Goal: Task Accomplishment & Management: Complete application form

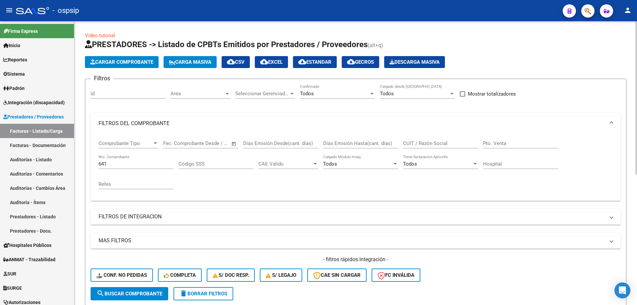
click at [120, 161] on input "641" at bounding box center [136, 164] width 75 height 6
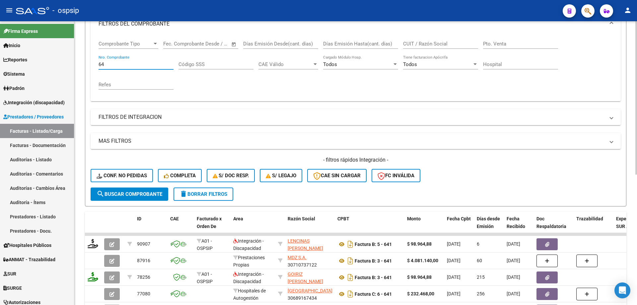
type input "6"
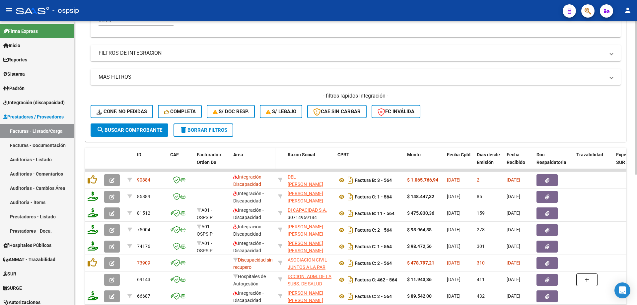
scroll to position [166, 0]
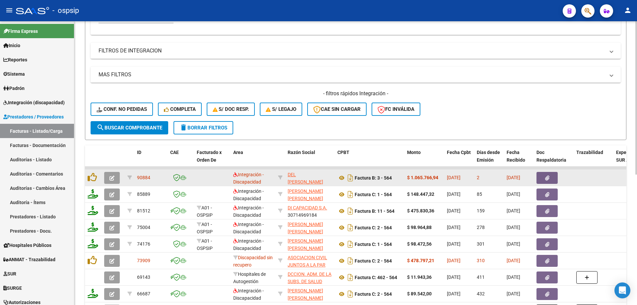
type input "564"
click at [114, 180] on icon "button" at bounding box center [112, 178] width 5 height 5
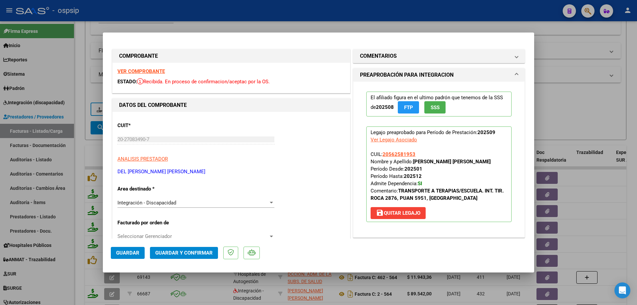
click at [438, 107] on button "SSS" at bounding box center [435, 107] width 21 height 12
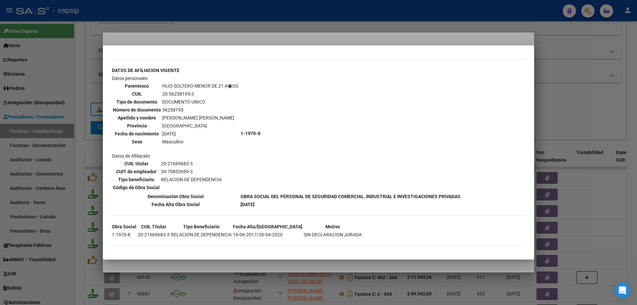
scroll to position [216, 0]
click at [614, 115] on div at bounding box center [318, 152] width 637 height 305
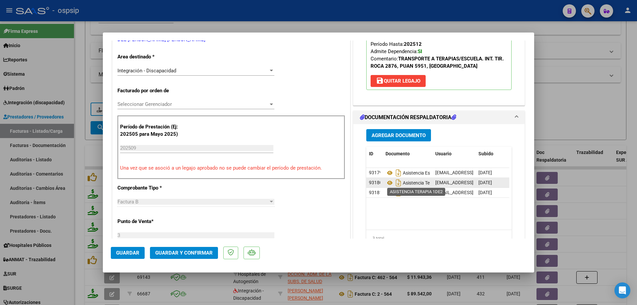
scroll to position [133, 0]
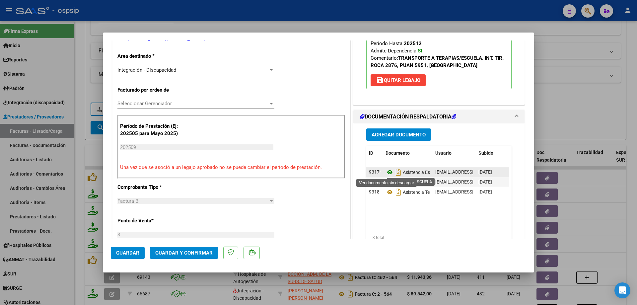
click at [388, 172] on icon at bounding box center [390, 172] width 9 height 8
click at [383, 180] on datatable-body-cell "Asistencia Terapia 1de2" at bounding box center [408, 182] width 50 height 10
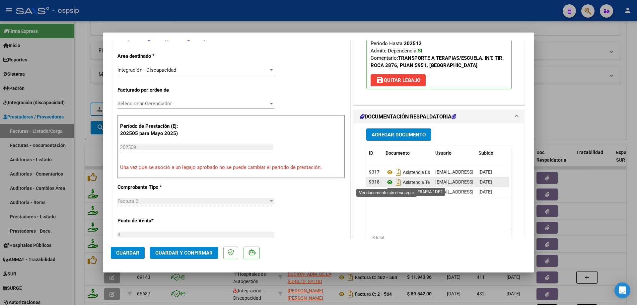
click at [386, 182] on icon at bounding box center [390, 182] width 9 height 8
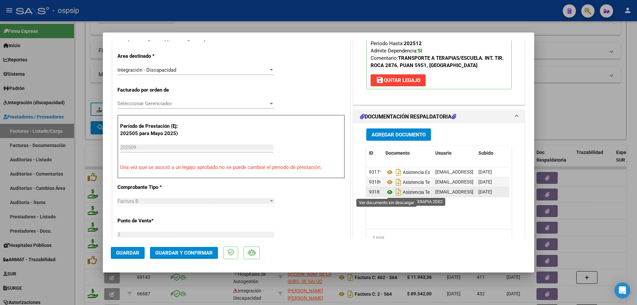
click at [389, 193] on icon at bounding box center [390, 192] width 9 height 8
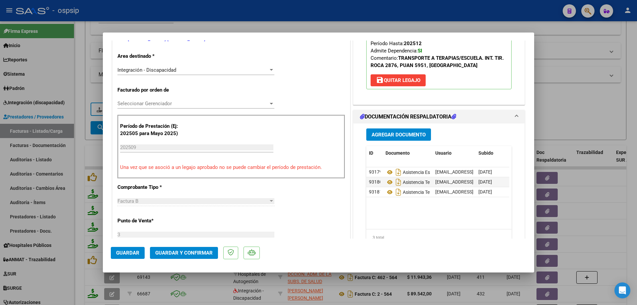
scroll to position [66, 0]
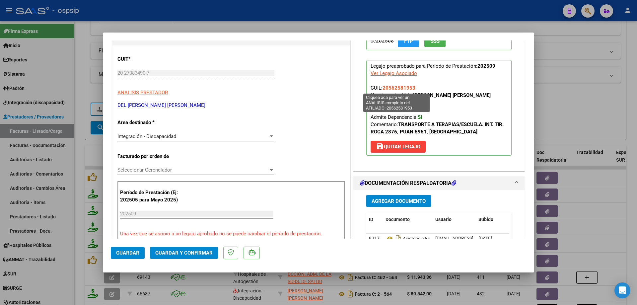
drag, startPoint x: 415, startPoint y: 87, endPoint x: 382, endPoint y: 89, distance: 32.9
click at [382, 89] on p "Legajo preaprobado para Período de Prestación: 202509 Ver Legajo Asociado CUIL:…" at bounding box center [438, 108] width 145 height 96
copy span "20562581953"
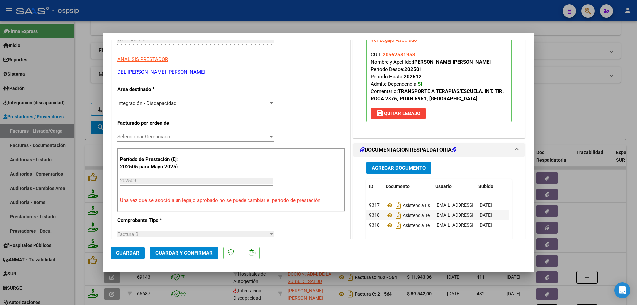
scroll to position [133, 0]
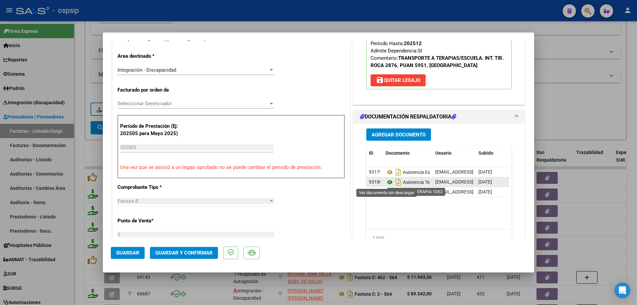
click at [387, 183] on icon at bounding box center [390, 182] width 9 height 8
click at [637, 103] on div at bounding box center [318, 152] width 637 height 305
type input "$ 0,00"
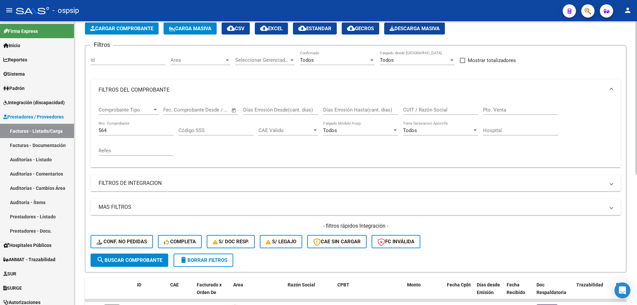
scroll to position [33, 0]
click at [121, 132] on input "564" at bounding box center [136, 131] width 75 height 6
type input "5"
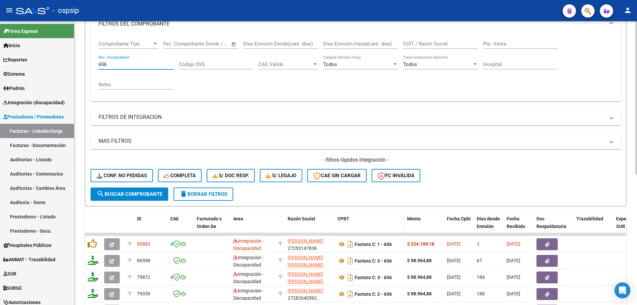
scroll to position [166, 0]
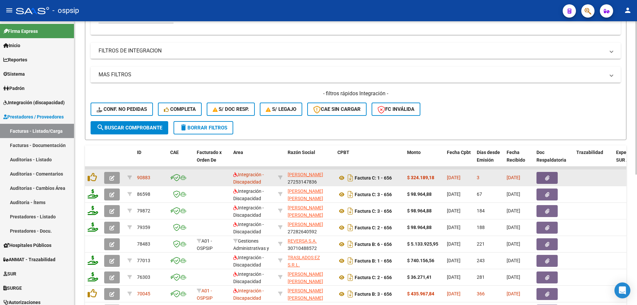
type input "656"
click at [111, 177] on icon "button" at bounding box center [112, 178] width 5 height 5
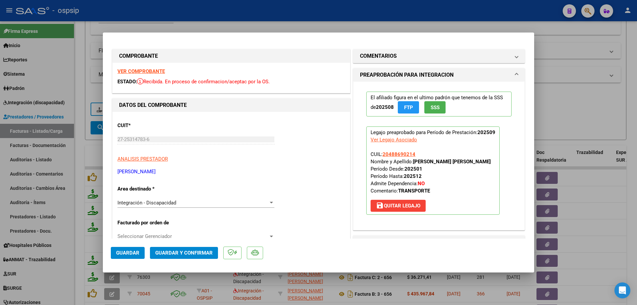
click at [437, 106] on span "SSS" at bounding box center [435, 108] width 9 height 6
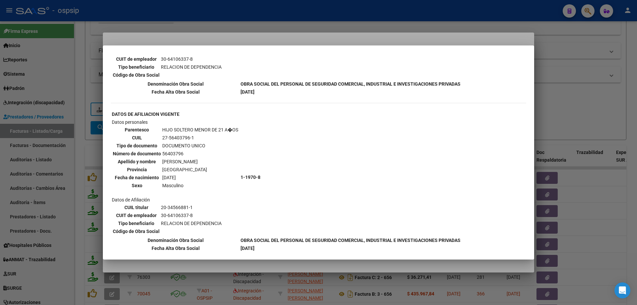
scroll to position [857, 0]
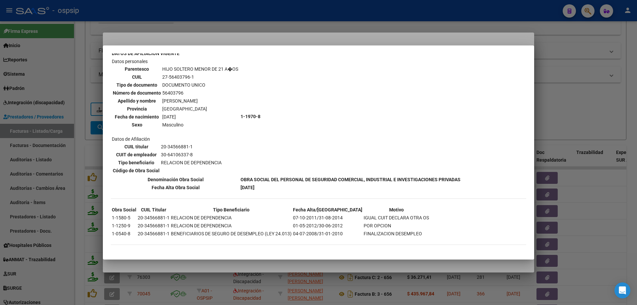
click at [553, 123] on div at bounding box center [318, 152] width 637 height 305
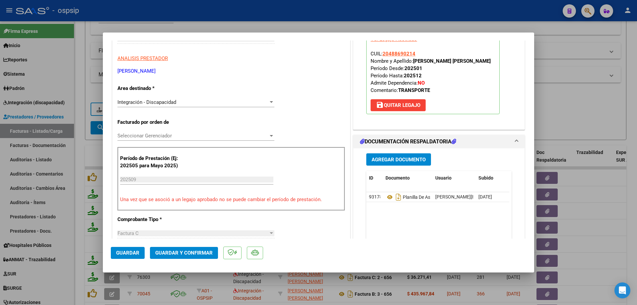
scroll to position [133, 0]
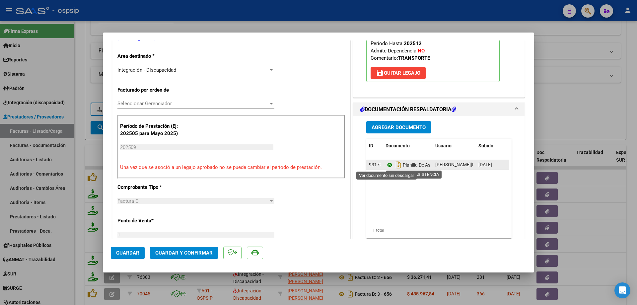
click at [388, 165] on icon at bounding box center [390, 165] width 9 height 8
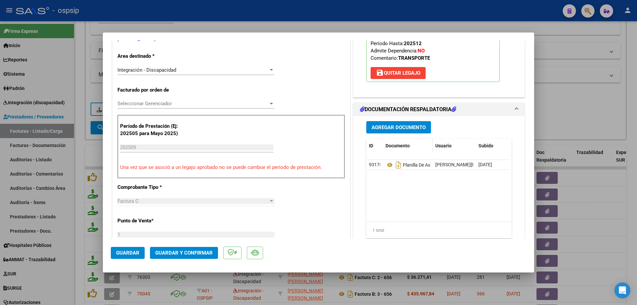
scroll to position [33, 0]
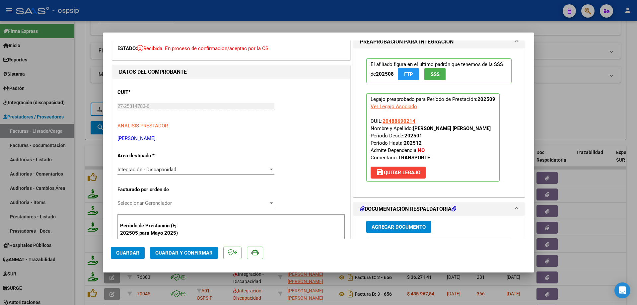
drag, startPoint x: 416, startPoint y: 120, endPoint x: 380, endPoint y: 121, distance: 36.5
click at [380, 121] on p "Legajo preaprobado para Período de Prestación: 202509 Ver Legajo Asociado CUIL:…" at bounding box center [432, 137] width 133 height 88
copy span "20488690214"
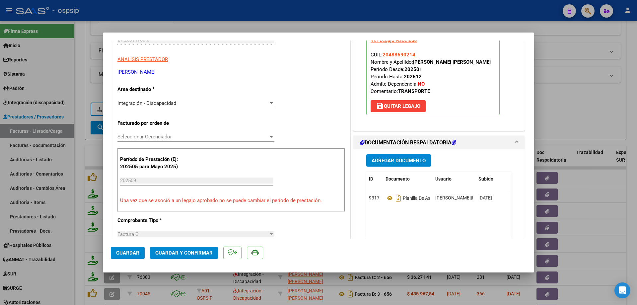
scroll to position [133, 0]
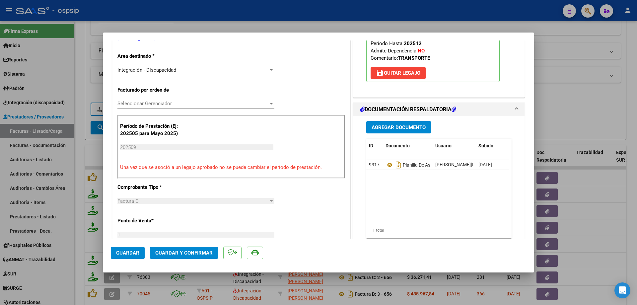
click at [166, 254] on span "Guardar y Confirmar" at bounding box center [183, 253] width 57 height 6
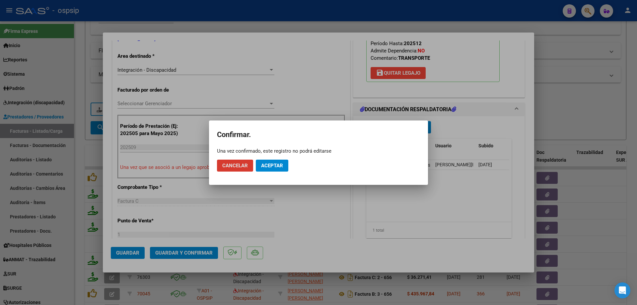
click at [270, 166] on span "Aceptar" at bounding box center [272, 166] width 22 height 6
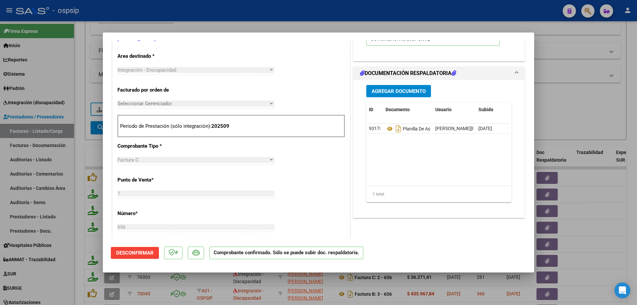
click at [585, 96] on div at bounding box center [318, 152] width 637 height 305
type input "$ 0,00"
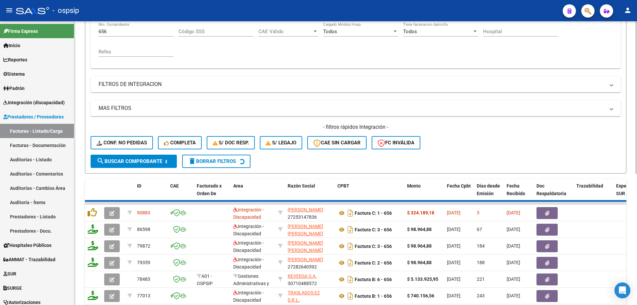
scroll to position [66, 0]
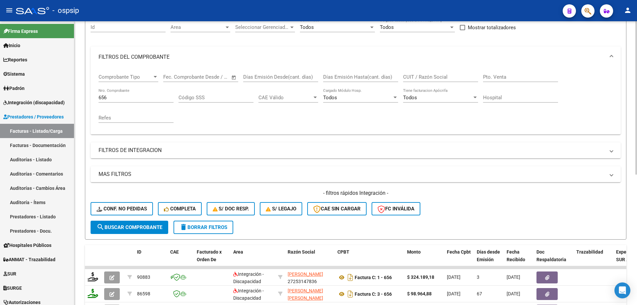
click at [138, 100] on input "656" at bounding box center [136, 98] width 75 height 6
type input "6"
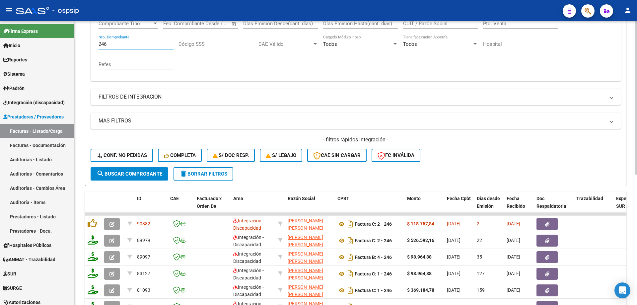
scroll to position [133, 0]
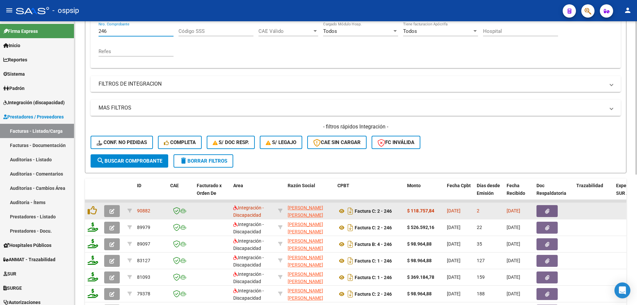
type input "246"
click at [115, 212] on button "button" at bounding box center [112, 211] width 16 height 12
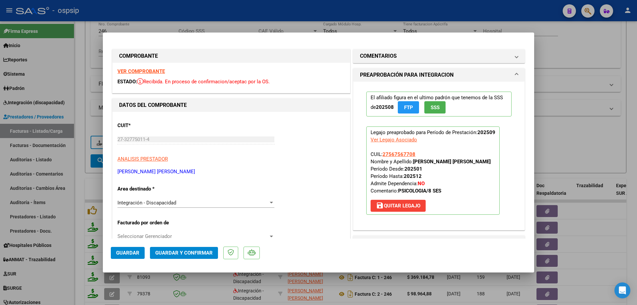
click at [436, 106] on span "SSS" at bounding box center [435, 108] width 9 height 6
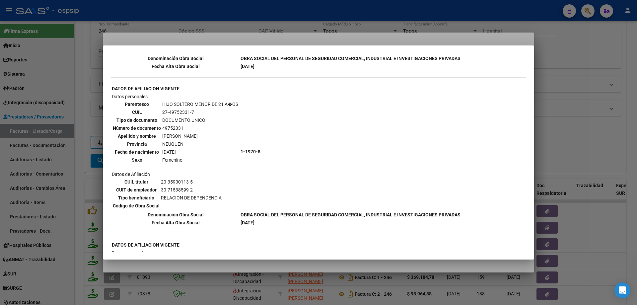
scroll to position [398, 0]
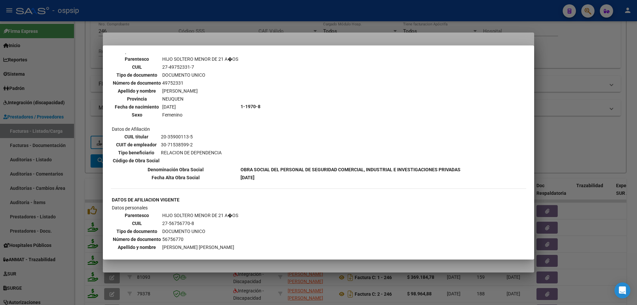
click at [590, 86] on div at bounding box center [318, 152] width 637 height 305
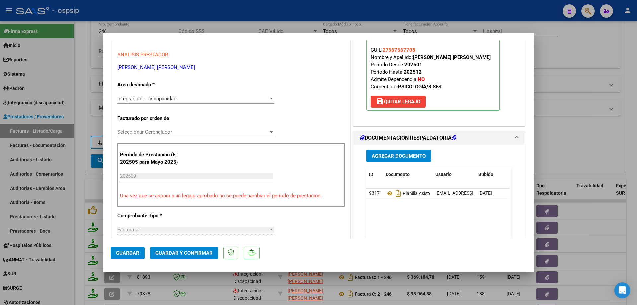
scroll to position [133, 0]
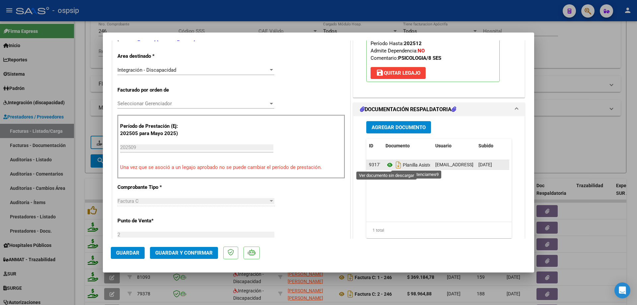
click at [387, 165] on icon at bounding box center [390, 165] width 9 height 8
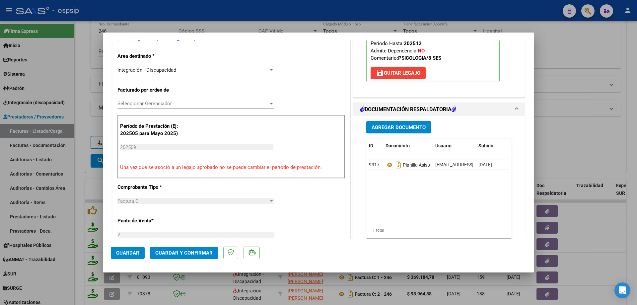
scroll to position [66, 0]
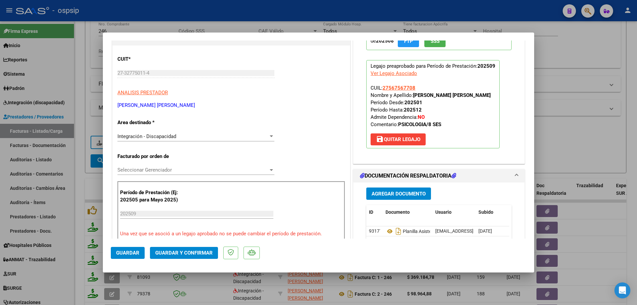
drag, startPoint x: 419, startPoint y: 87, endPoint x: 380, endPoint y: 89, distance: 38.5
click at [380, 89] on p "Legajo preaprobado para Período de Prestación: 202509 Ver Legajo Asociado CUIL:…" at bounding box center [432, 104] width 133 height 88
copy span "27567567708"
click at [205, 250] on button "Guardar y Confirmar" at bounding box center [184, 253] width 68 height 12
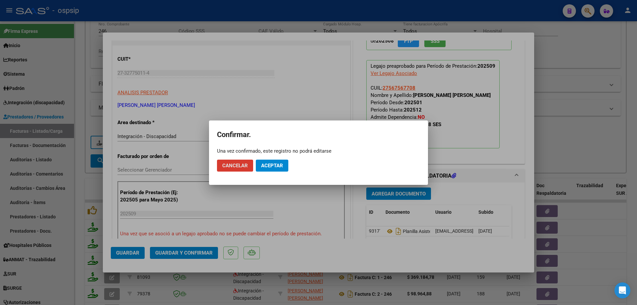
click at [260, 169] on button "Aceptar" at bounding box center [272, 166] width 33 height 12
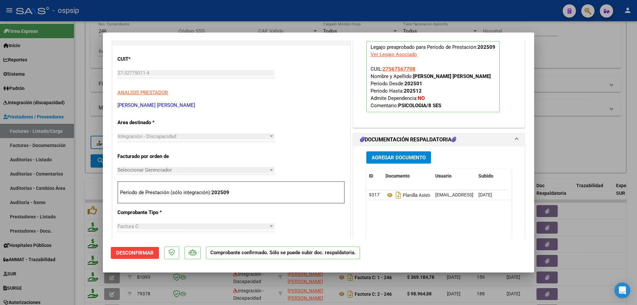
click at [569, 132] on div at bounding box center [318, 152] width 637 height 305
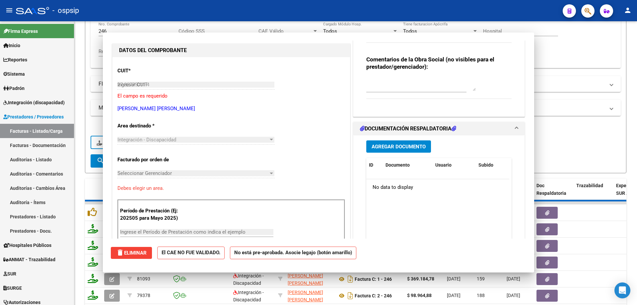
type input "$ 0,00"
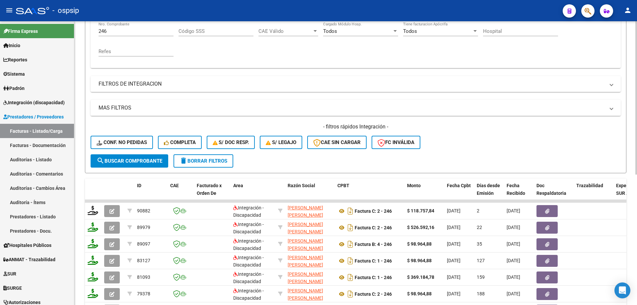
click at [130, 31] on input "246" at bounding box center [136, 31] width 75 height 6
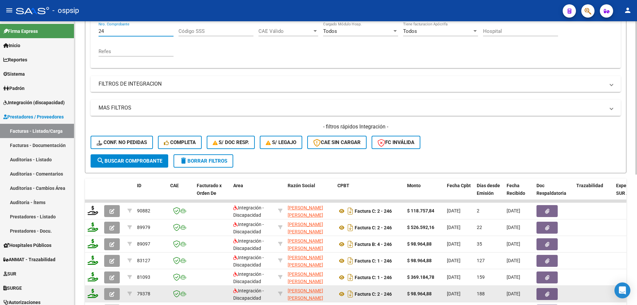
type input "2"
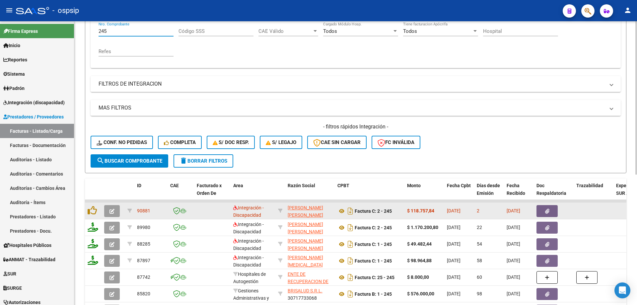
type input "245"
click at [112, 209] on icon "button" at bounding box center [112, 211] width 5 height 5
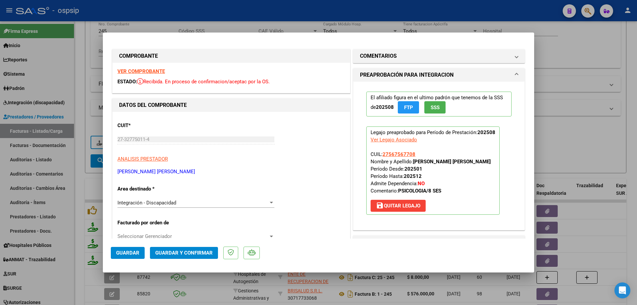
click at [431, 105] on span "SSS" at bounding box center [435, 108] width 9 height 6
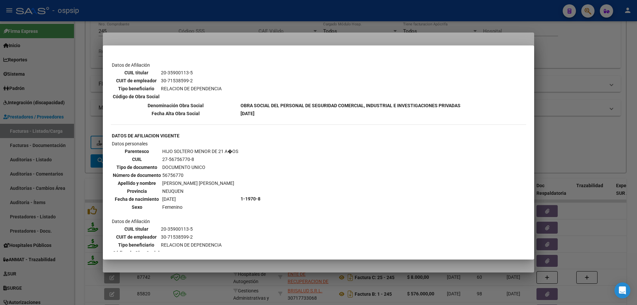
scroll to position [465, 0]
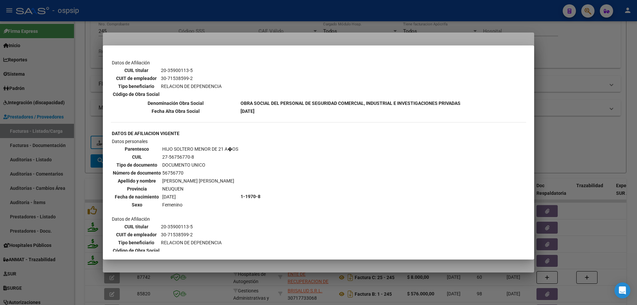
click at [566, 138] on div at bounding box center [318, 152] width 637 height 305
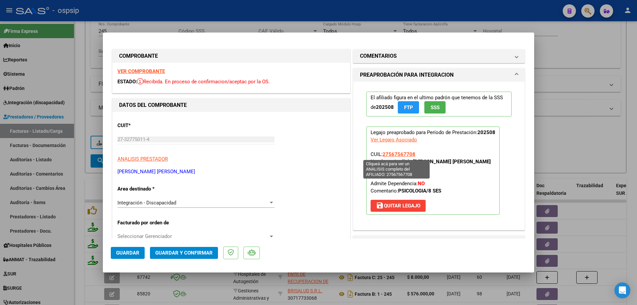
click at [403, 156] on span "27567567708" at bounding box center [399, 154] width 33 height 6
type textarea "27567567708"
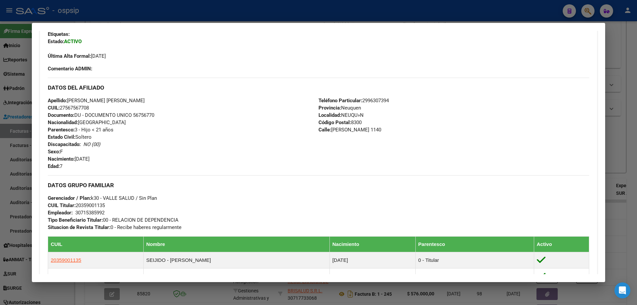
scroll to position [314, 0]
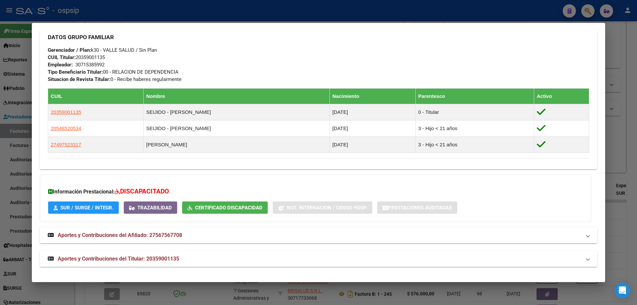
click at [622, 145] on div at bounding box center [318, 152] width 637 height 305
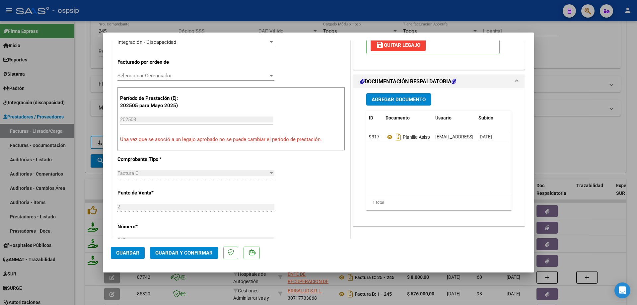
scroll to position [166, 0]
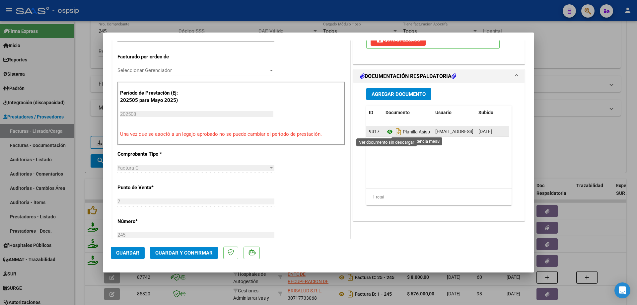
click at [387, 133] on icon at bounding box center [390, 132] width 9 height 8
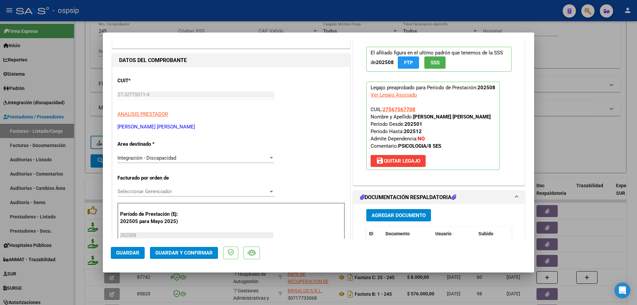
scroll to position [33, 0]
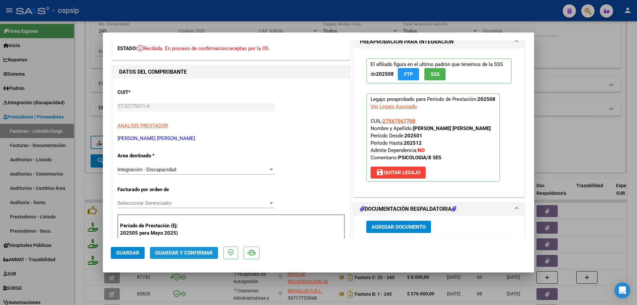
click at [210, 248] on button "Guardar y Confirmar" at bounding box center [184, 253] width 68 height 12
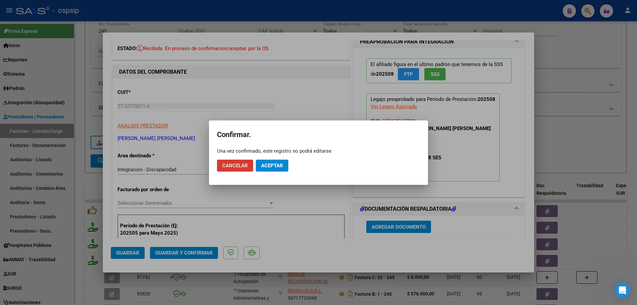
click at [277, 166] on span "Aceptar" at bounding box center [272, 166] width 22 height 6
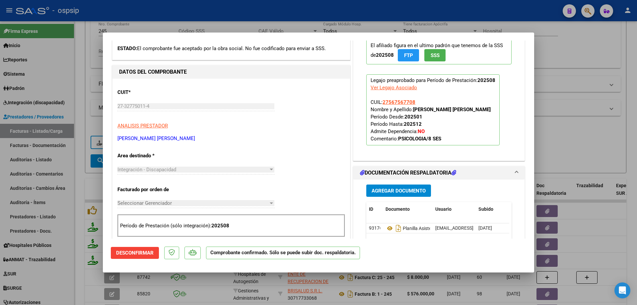
click at [595, 118] on div at bounding box center [318, 152] width 637 height 305
type input "$ 0,00"
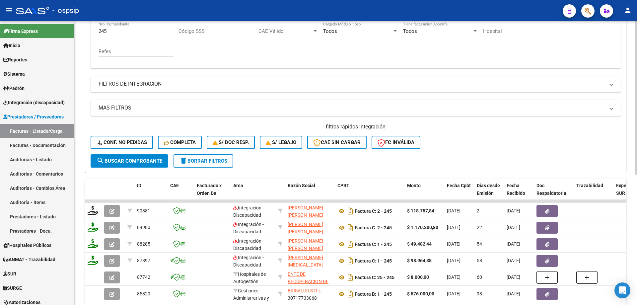
click at [123, 34] on div "245 Nro. Comprobante" at bounding box center [136, 29] width 75 height 14
type input "2"
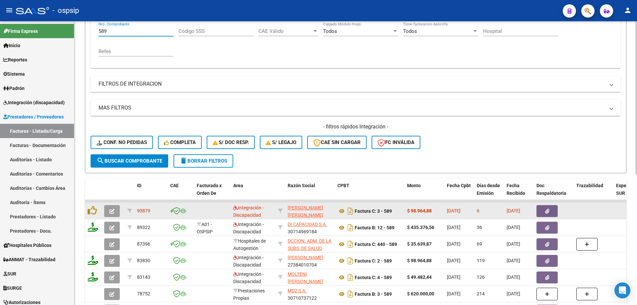
type input "589"
click at [115, 213] on button "button" at bounding box center [112, 211] width 16 height 12
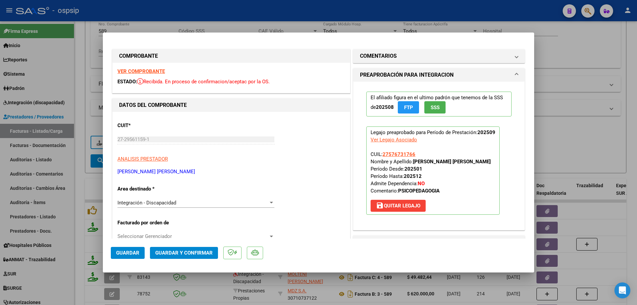
click at [440, 109] on button "SSS" at bounding box center [435, 107] width 21 height 12
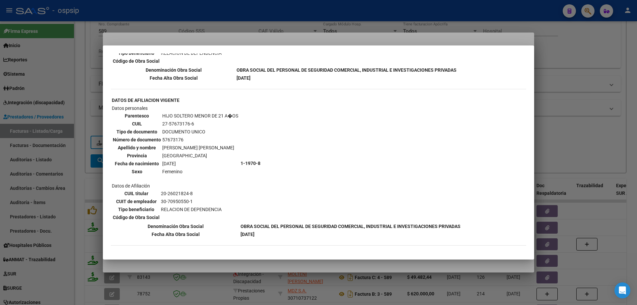
scroll to position [342, 0]
click at [562, 95] on div at bounding box center [318, 152] width 637 height 305
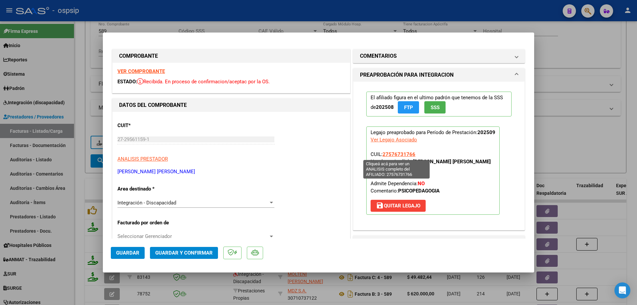
click at [397, 156] on span "27576731766" at bounding box center [399, 154] width 33 height 6
type textarea "27576731766"
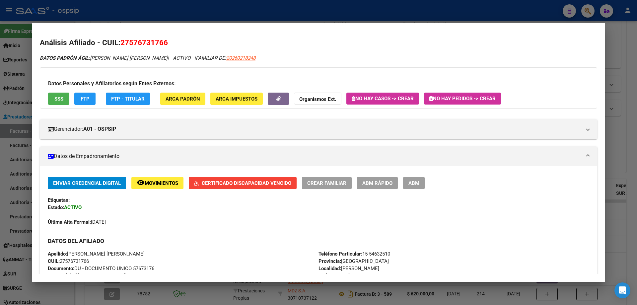
scroll to position [66, 0]
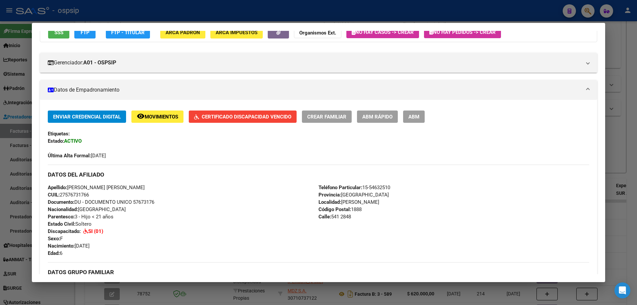
click at [260, 115] on span "Certificado Discapacidad Vencido" at bounding box center [247, 117] width 90 height 6
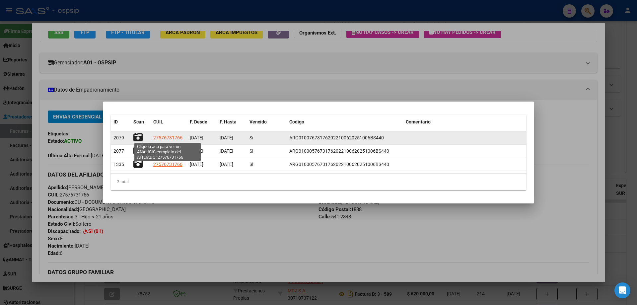
click at [166, 137] on span "27576731766" at bounding box center [167, 137] width 29 height 5
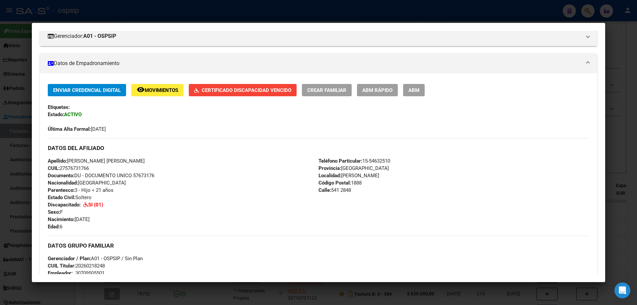
scroll to position [133, 0]
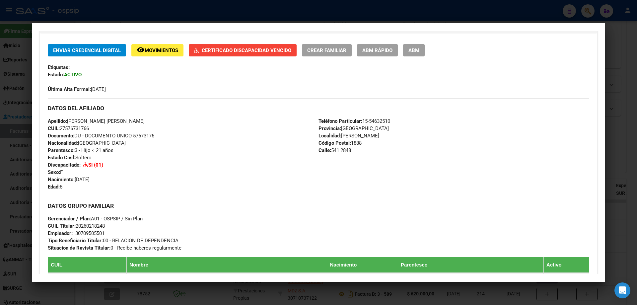
click at [637, 87] on div at bounding box center [318, 152] width 637 height 305
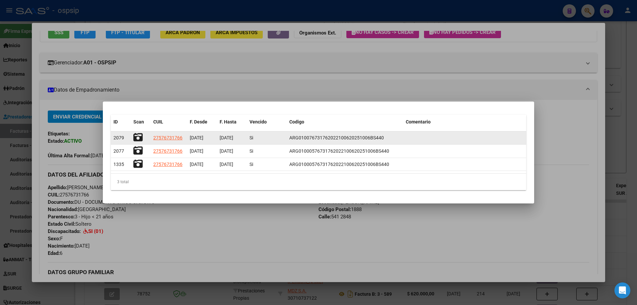
click at [138, 135] on icon at bounding box center [137, 137] width 9 height 9
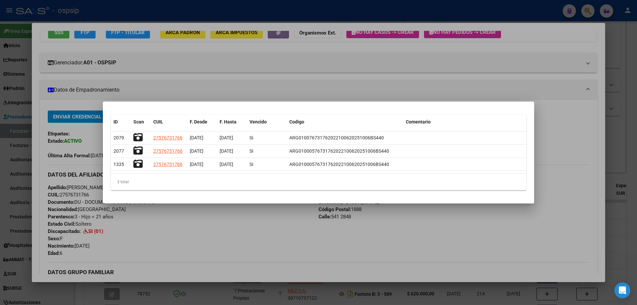
click at [504, 81] on div at bounding box center [318, 152] width 637 height 305
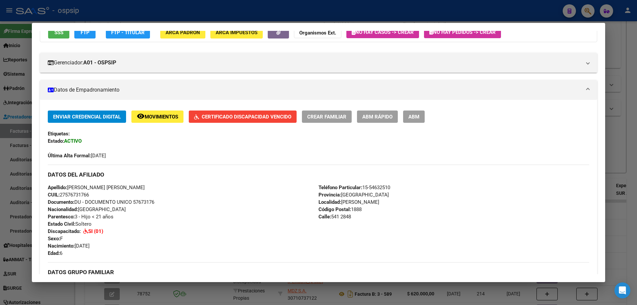
click at [637, 53] on div at bounding box center [318, 152] width 637 height 305
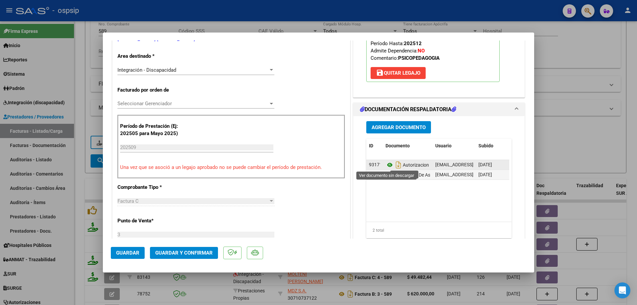
click at [388, 164] on icon at bounding box center [390, 165] width 9 height 8
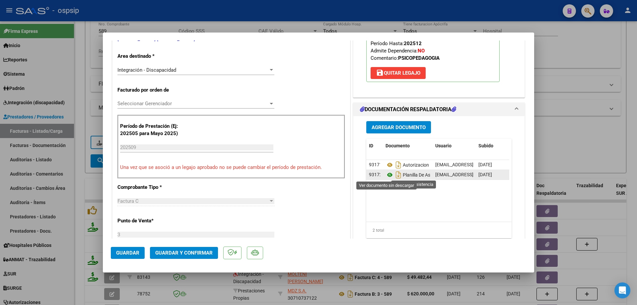
click at [386, 176] on icon at bounding box center [390, 175] width 9 height 8
click at [188, 254] on span "Guardar y Confirmar" at bounding box center [183, 253] width 57 height 6
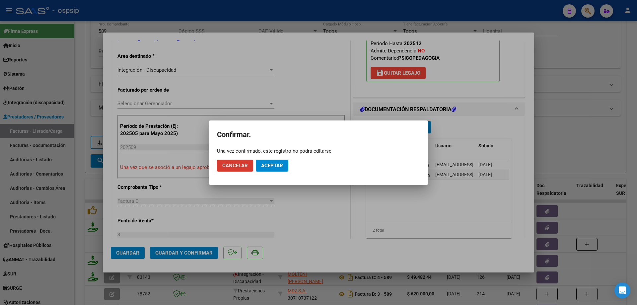
click at [277, 166] on span "Aceptar" at bounding box center [272, 166] width 22 height 6
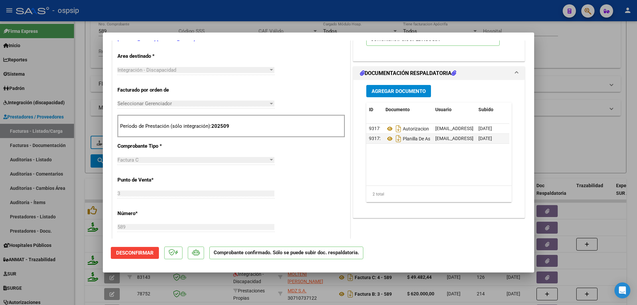
click at [558, 146] on div at bounding box center [318, 152] width 637 height 305
type input "$ 0,00"
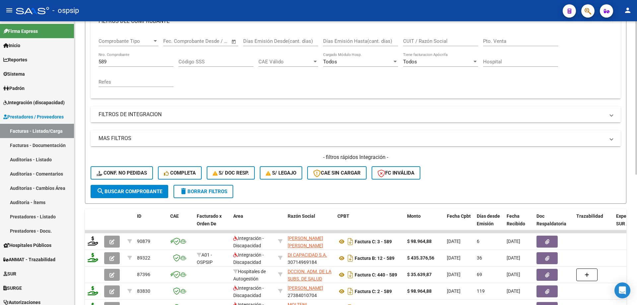
scroll to position [100, 0]
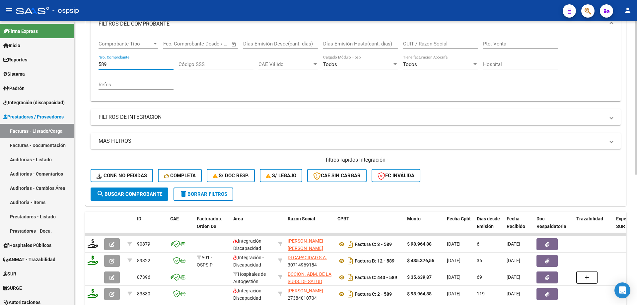
click at [119, 64] on input "589" at bounding box center [136, 64] width 75 height 6
type input "5"
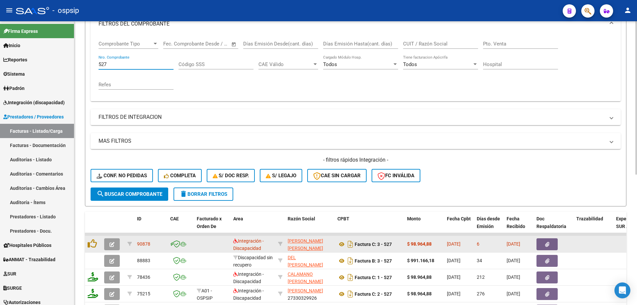
type input "527"
click at [112, 243] on icon "button" at bounding box center [112, 244] width 5 height 5
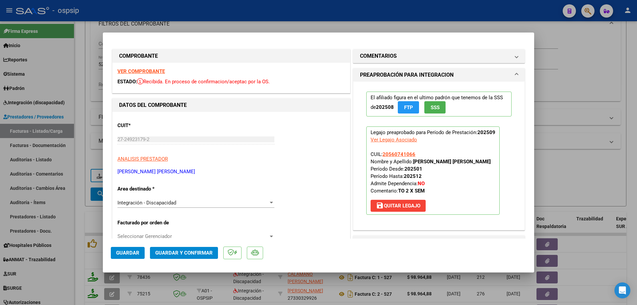
click at [431, 110] on span "SSS" at bounding box center [435, 108] width 9 height 6
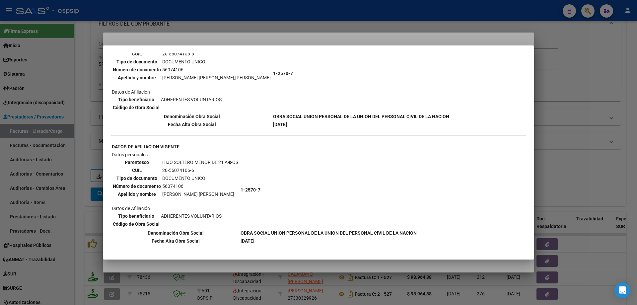
scroll to position [177, 0]
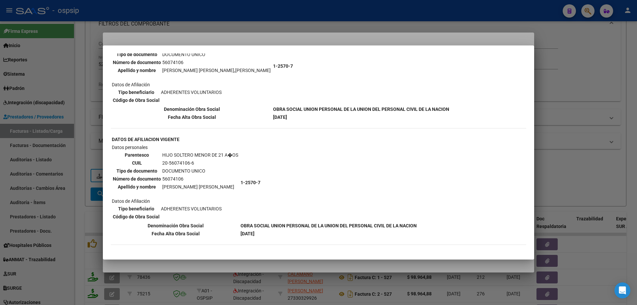
click at [612, 106] on div at bounding box center [318, 152] width 637 height 305
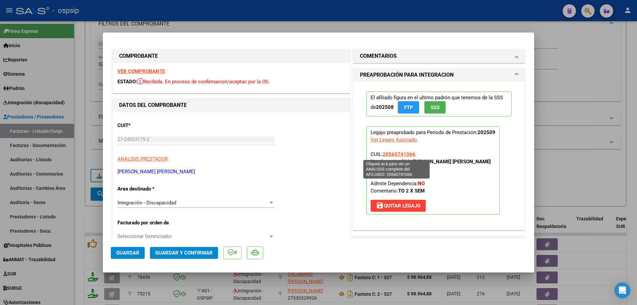
click at [399, 154] on span "20560741066" at bounding box center [399, 154] width 33 height 6
type textarea "20560741066"
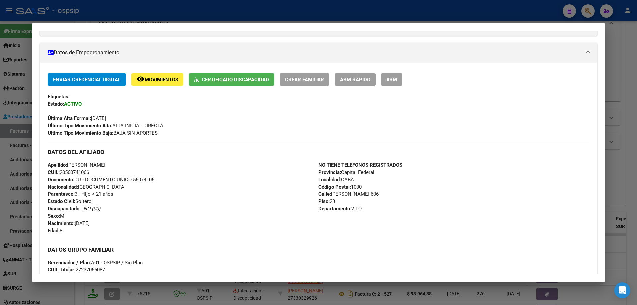
scroll to position [34, 0]
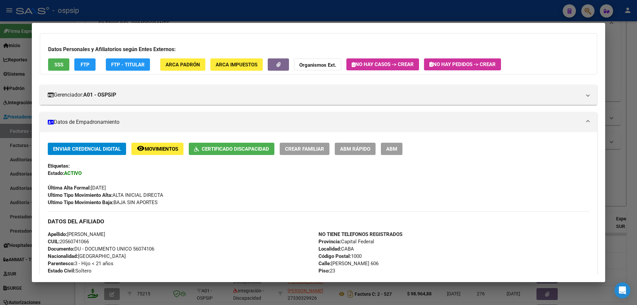
click at [619, 112] on div at bounding box center [318, 152] width 637 height 305
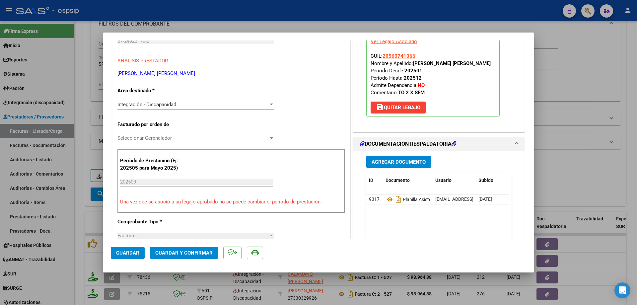
scroll to position [133, 0]
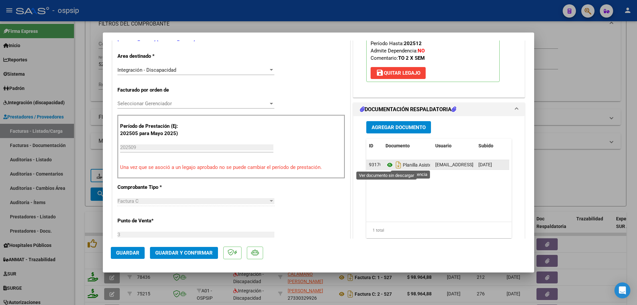
click at [386, 165] on icon at bounding box center [390, 165] width 9 height 8
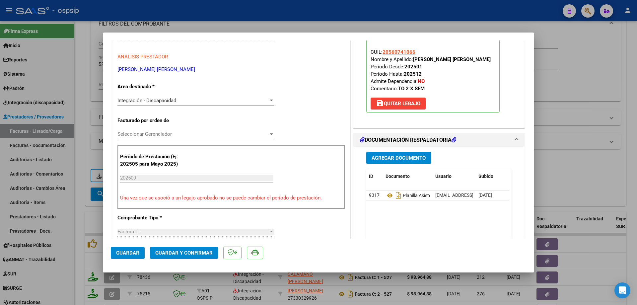
scroll to position [66, 0]
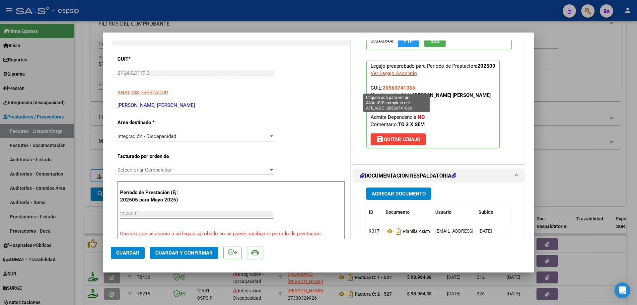
drag, startPoint x: 413, startPoint y: 86, endPoint x: 381, endPoint y: 88, distance: 31.6
click at [381, 88] on p "Legajo preaprobado para Período de Prestación: 202509 Ver Legajo Asociado CUIL:…" at bounding box center [432, 104] width 133 height 88
copy span "20560741066"
click at [204, 254] on span "Guardar y Confirmar" at bounding box center [183, 253] width 57 height 6
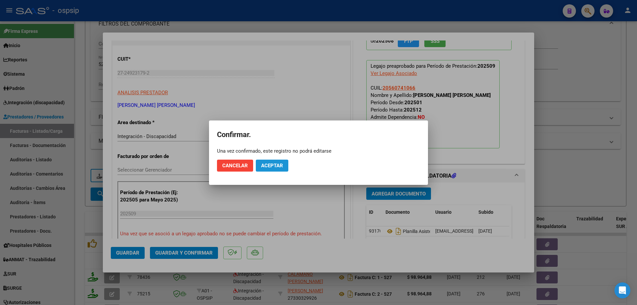
click at [276, 167] on span "Aceptar" at bounding box center [272, 166] width 22 height 6
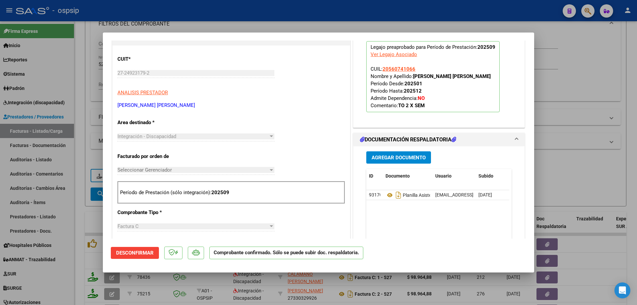
click at [570, 93] on div at bounding box center [318, 152] width 637 height 305
type input "$ 0,00"
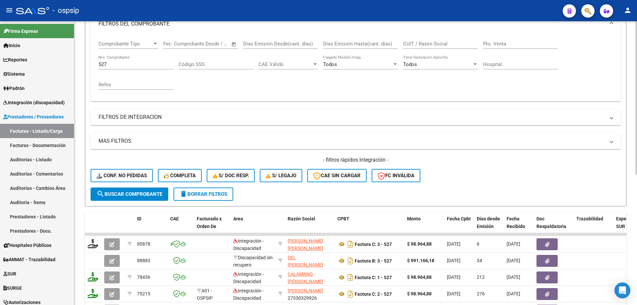
click at [129, 70] on div "527 Nro. Comprobante" at bounding box center [136, 65] width 75 height 21
click at [128, 65] on input "527" at bounding box center [136, 64] width 75 height 6
type input "5"
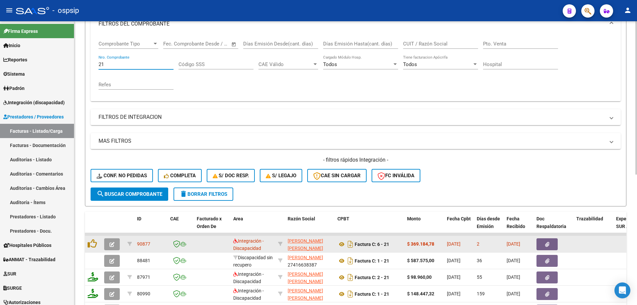
type input "21"
click at [113, 247] on icon "button" at bounding box center [112, 244] width 5 height 5
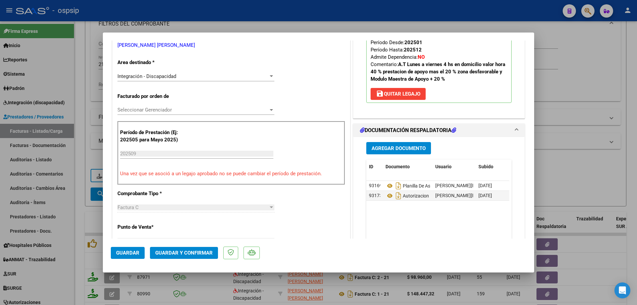
scroll to position [133, 0]
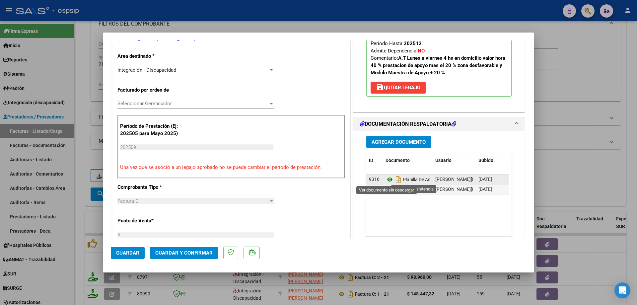
click at [386, 179] on icon at bounding box center [390, 180] width 9 height 8
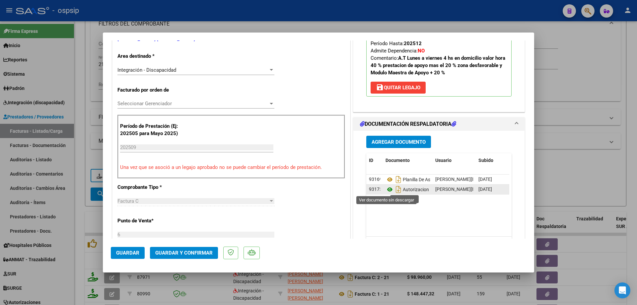
click at [386, 191] on icon at bounding box center [390, 190] width 9 height 8
click at [187, 251] on span "Guardar y Confirmar" at bounding box center [183, 253] width 57 height 6
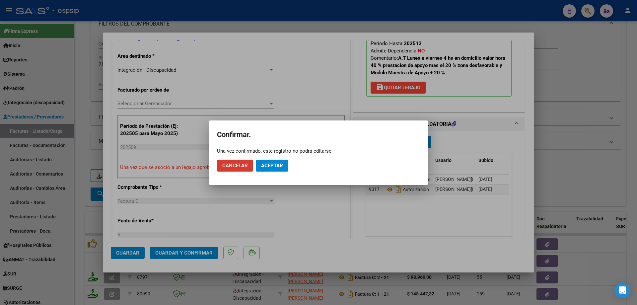
click at [276, 164] on span "Aceptar" at bounding box center [272, 166] width 22 height 6
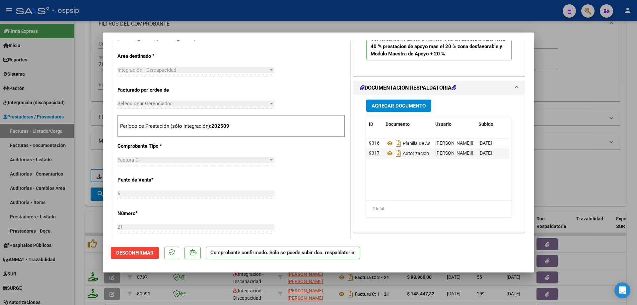
click at [598, 72] on div at bounding box center [318, 152] width 637 height 305
type input "$ 0,00"
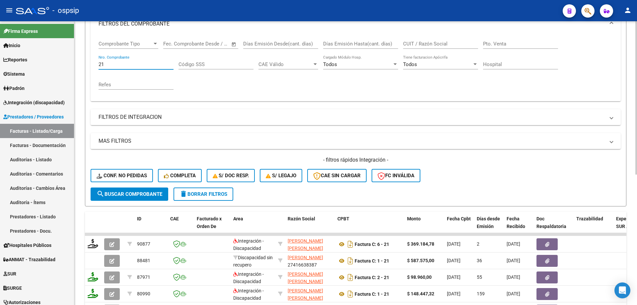
click at [134, 66] on input "21" at bounding box center [136, 64] width 75 height 6
type input "2"
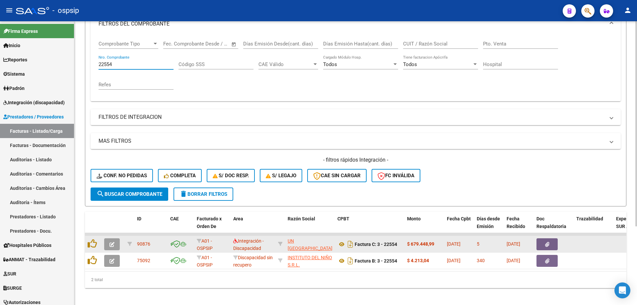
type input "22554"
click at [111, 244] on icon "button" at bounding box center [112, 244] width 5 height 5
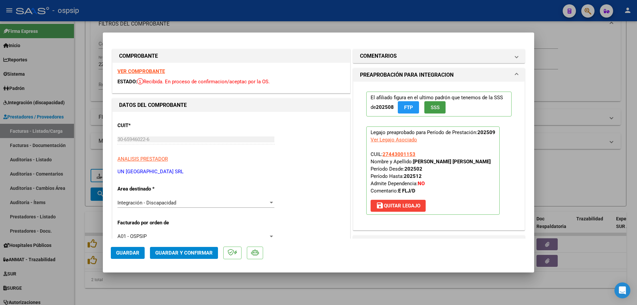
click at [439, 109] on button "SSS" at bounding box center [435, 107] width 21 height 12
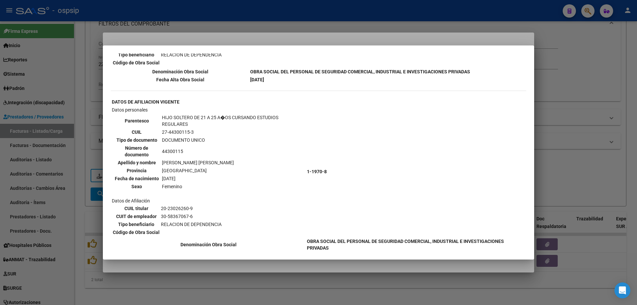
scroll to position [721, 0]
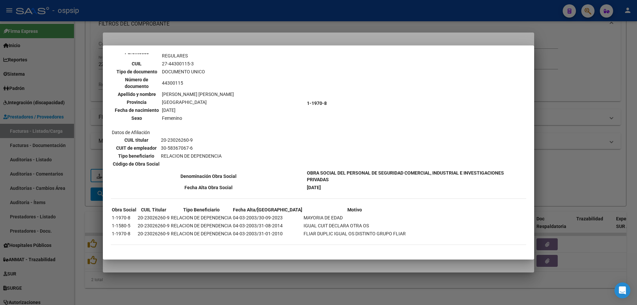
click at [629, 97] on div at bounding box center [318, 152] width 637 height 305
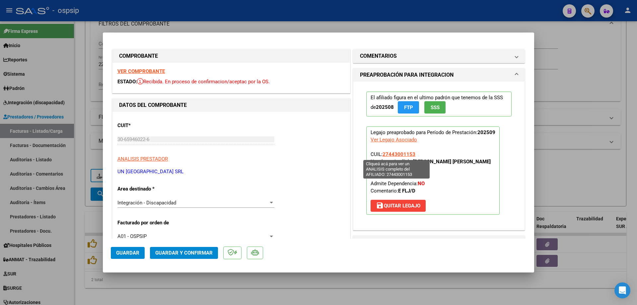
click at [410, 153] on span "27443001153" at bounding box center [399, 154] width 33 height 6
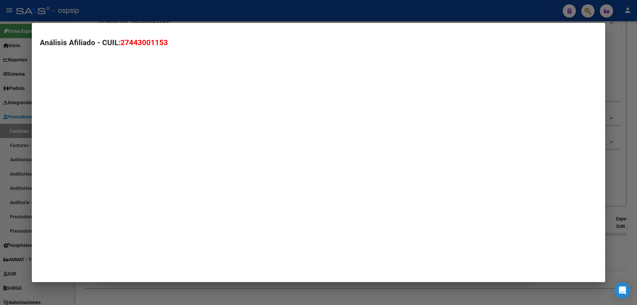
type textarea "27443001153"
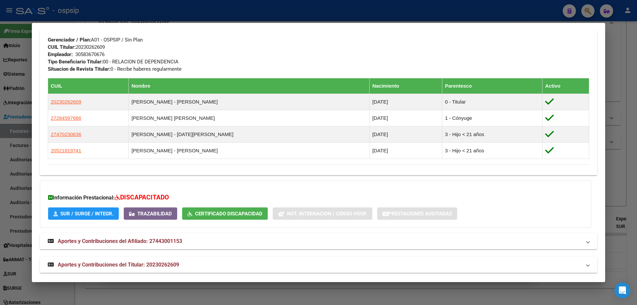
scroll to position [318, 0]
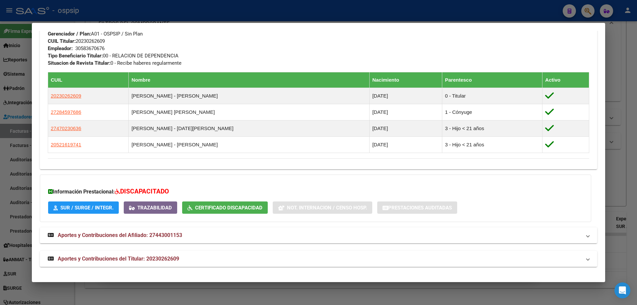
click at [636, 88] on div at bounding box center [318, 152] width 637 height 305
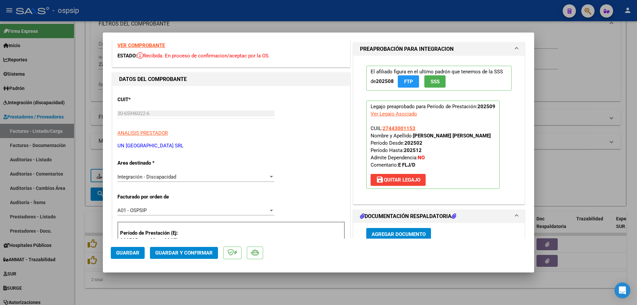
scroll to position [100, 0]
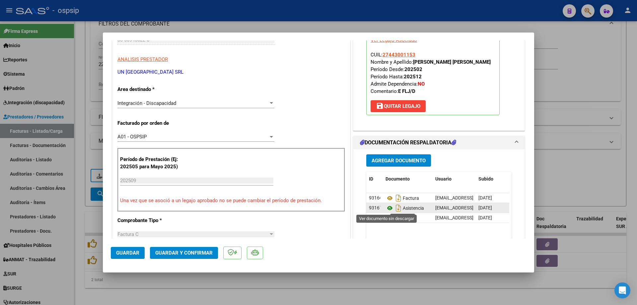
click at [387, 209] on icon at bounding box center [390, 208] width 9 height 8
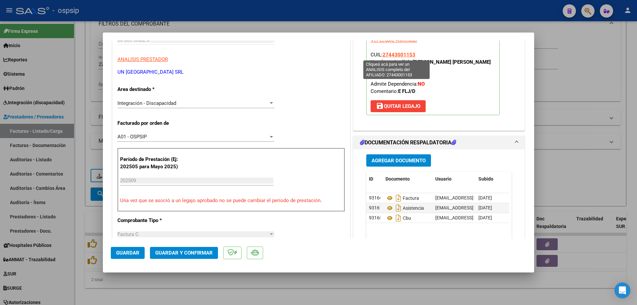
drag, startPoint x: 414, startPoint y: 52, endPoint x: 388, endPoint y: 52, distance: 26.2
click at [381, 56] on p "Legajo preaprobado para Período de Prestación: 202509 Ver Legajo Asociado CUIL:…" at bounding box center [432, 71] width 133 height 88
copy span "27443001153"
click at [191, 248] on button "Guardar y Confirmar" at bounding box center [184, 253] width 68 height 12
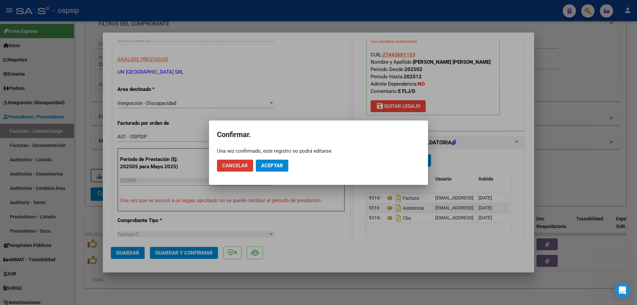
click at [276, 167] on span "Aceptar" at bounding box center [272, 166] width 22 height 6
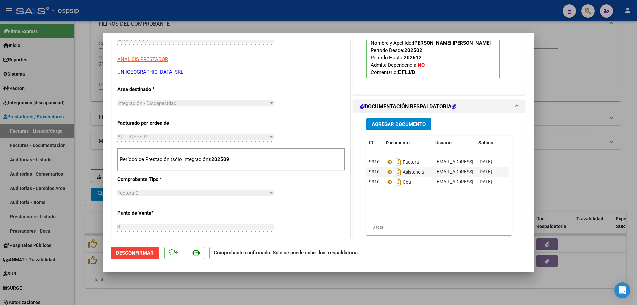
click at [597, 98] on div at bounding box center [318, 152] width 637 height 305
type input "$ 0,00"
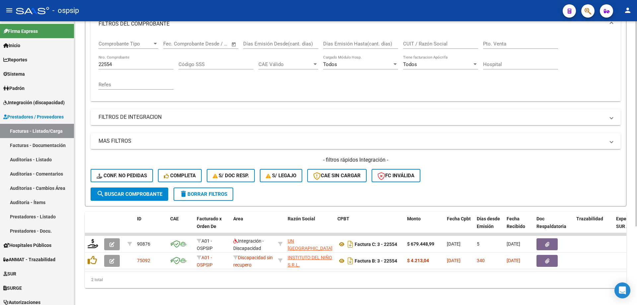
click at [133, 62] on input "22554" at bounding box center [136, 64] width 75 height 6
type input "2"
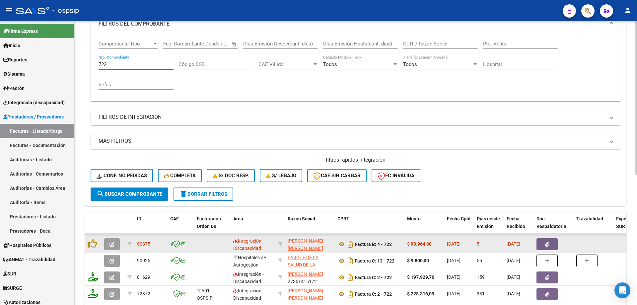
type input "722"
click at [113, 246] on icon "button" at bounding box center [112, 244] width 5 height 5
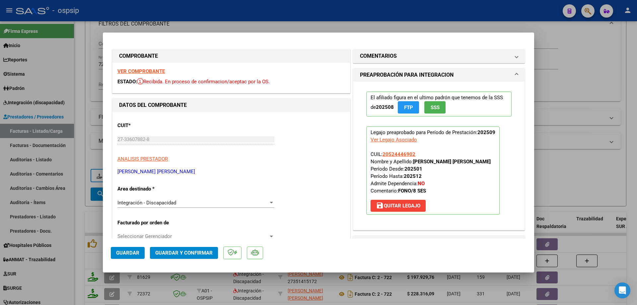
click at [431, 107] on span "SSS" at bounding box center [435, 108] width 9 height 6
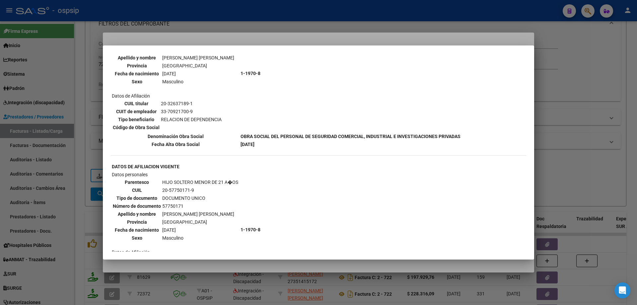
scroll to position [564, 0]
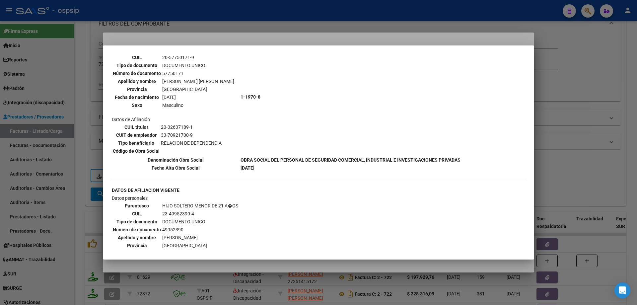
click at [637, 107] on div at bounding box center [318, 152] width 637 height 305
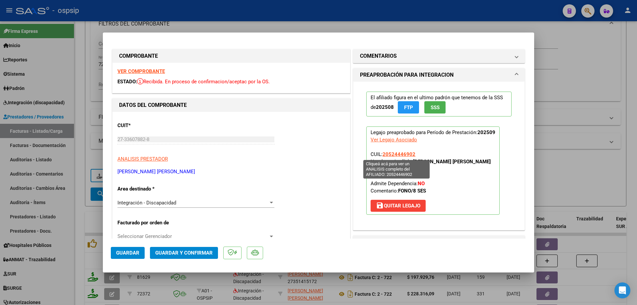
click at [406, 152] on span "20524446902" at bounding box center [399, 154] width 33 height 6
type textarea "20524446902"
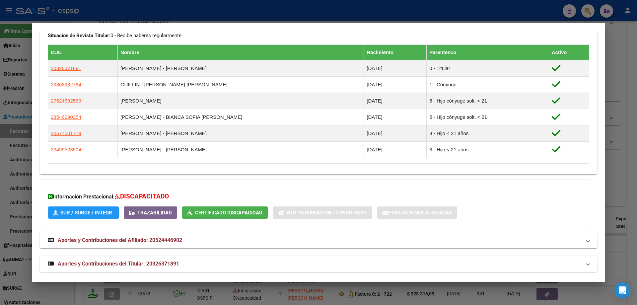
scroll to position [350, 0]
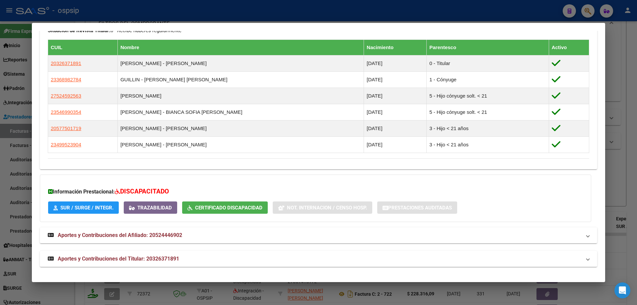
click at [635, 161] on div at bounding box center [318, 152] width 637 height 305
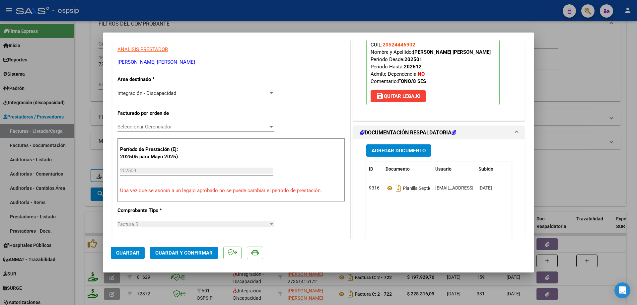
scroll to position [133, 0]
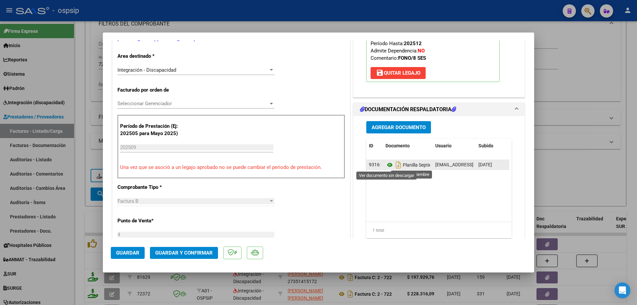
click at [389, 166] on icon at bounding box center [390, 165] width 9 height 8
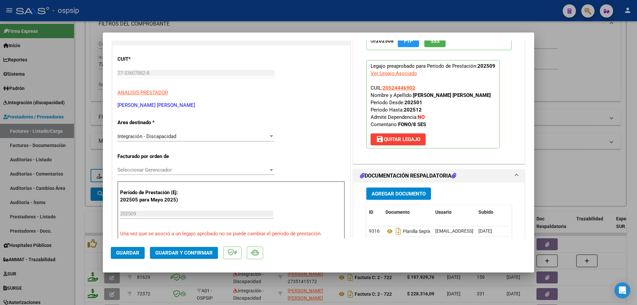
scroll to position [33, 0]
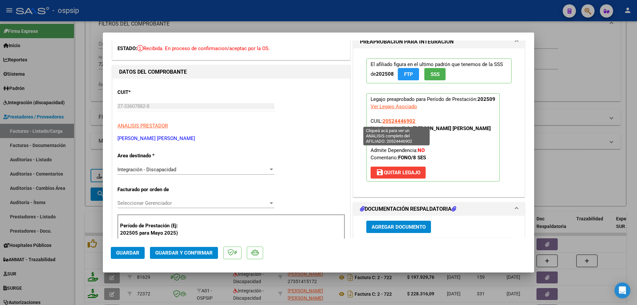
drag, startPoint x: 414, startPoint y: 122, endPoint x: 382, endPoint y: 123, distance: 31.9
click at [382, 123] on p "Legajo preaprobado para Período de Prestación: 202509 Ver Legajo Asociado CUIL:…" at bounding box center [432, 137] width 133 height 88
copy span "20524446902"
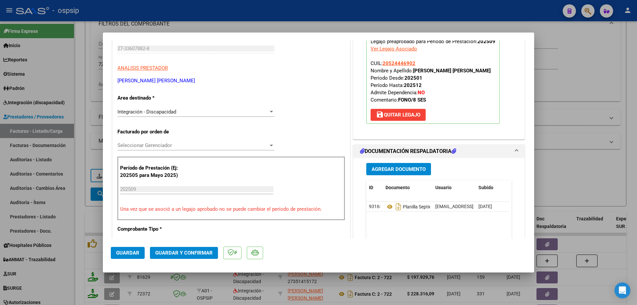
scroll to position [100, 0]
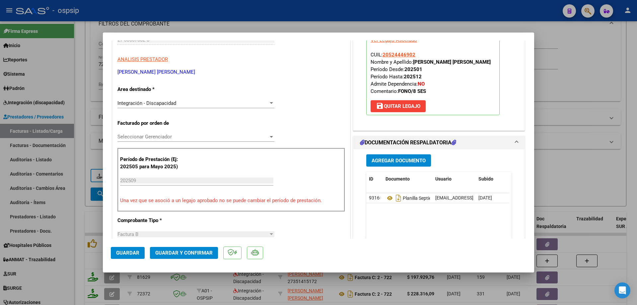
click at [191, 255] on span "Guardar y Confirmar" at bounding box center [183, 253] width 57 height 6
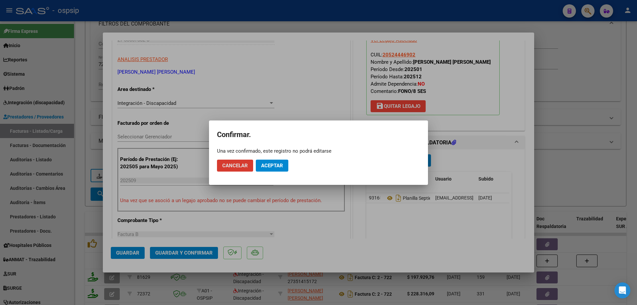
click at [284, 169] on button "Aceptar" at bounding box center [272, 166] width 33 height 12
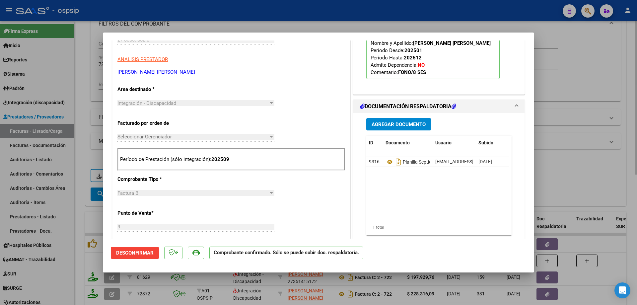
click at [579, 71] on div at bounding box center [318, 152] width 637 height 305
type input "$ 0,00"
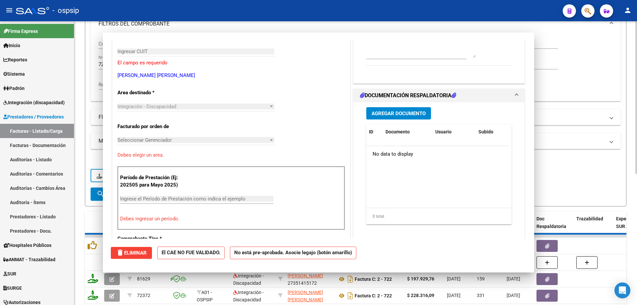
scroll to position [111, 0]
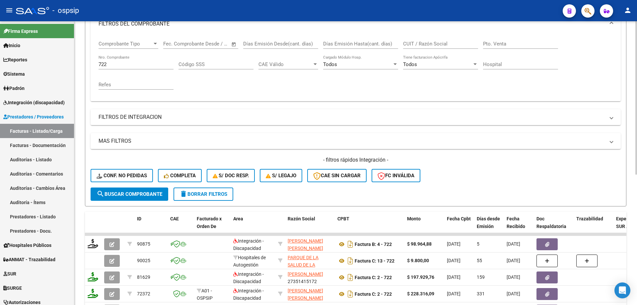
click at [136, 62] on input "722" at bounding box center [136, 64] width 75 height 6
type input "7"
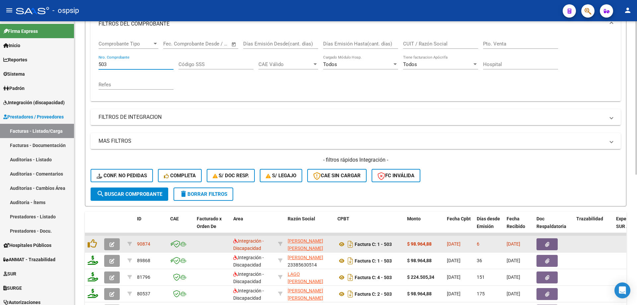
type input "503"
click at [110, 246] on icon "button" at bounding box center [112, 244] width 5 height 5
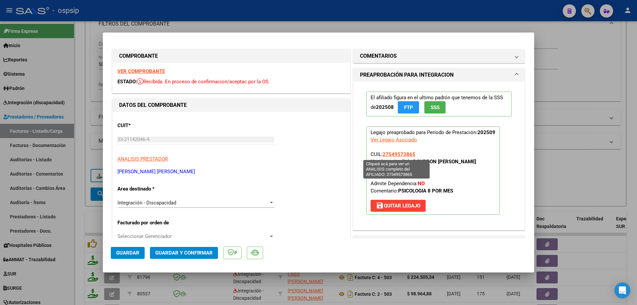
drag, startPoint x: 418, startPoint y: 156, endPoint x: 381, endPoint y: 157, distance: 36.5
click at [381, 157] on p "Legajo preaprobado para Período de Prestación: 202509 Ver Legajo Asociado CUIL:…" at bounding box center [432, 170] width 133 height 88
copy span "27549573865"
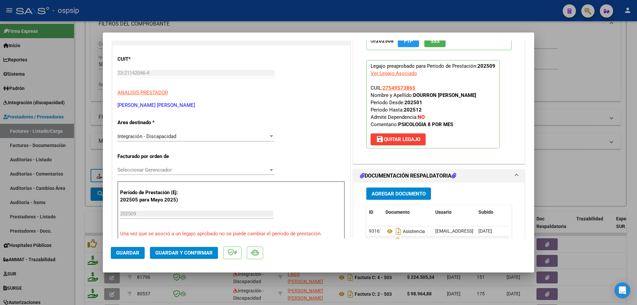
scroll to position [133, 0]
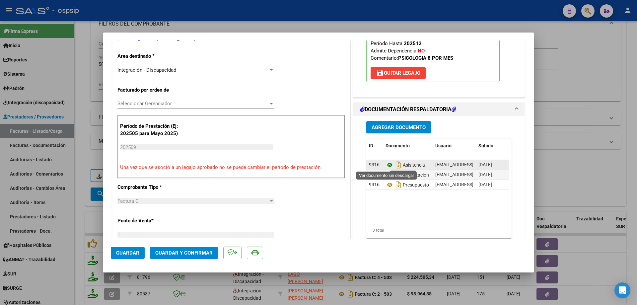
click at [386, 165] on icon at bounding box center [390, 165] width 9 height 8
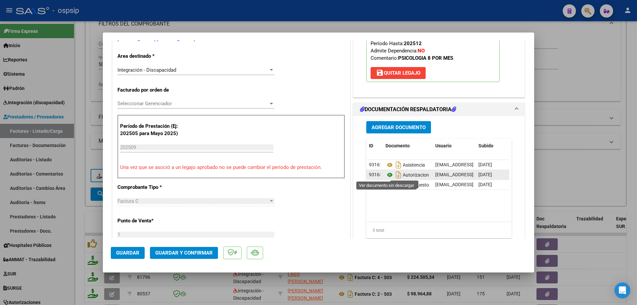
click at [388, 175] on icon at bounding box center [390, 175] width 9 height 8
click at [196, 252] on span "Guardar y Confirmar" at bounding box center [183, 253] width 57 height 6
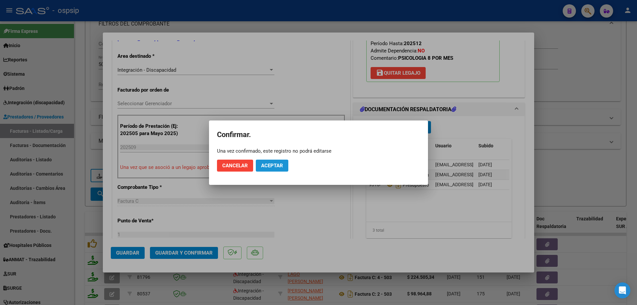
click at [266, 167] on span "Aceptar" at bounding box center [272, 166] width 22 height 6
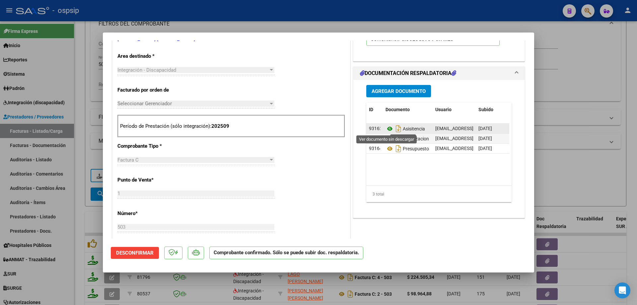
click at [388, 126] on icon at bounding box center [390, 129] width 9 height 8
click at [386, 139] on icon at bounding box center [390, 139] width 9 height 8
click at [561, 86] on div at bounding box center [318, 152] width 637 height 305
type input "$ 0,00"
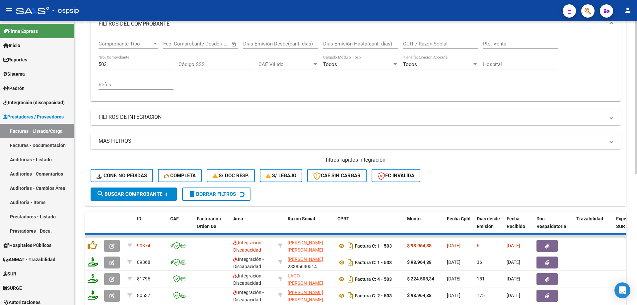
click at [122, 63] on input "503" at bounding box center [136, 64] width 75 height 6
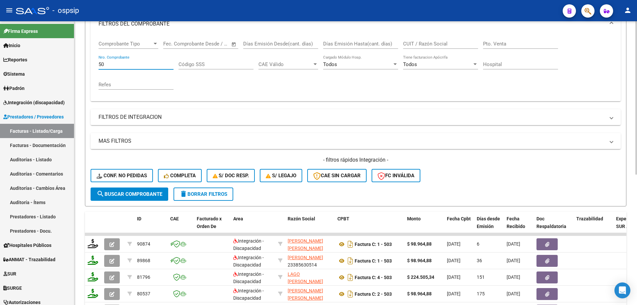
type input "5"
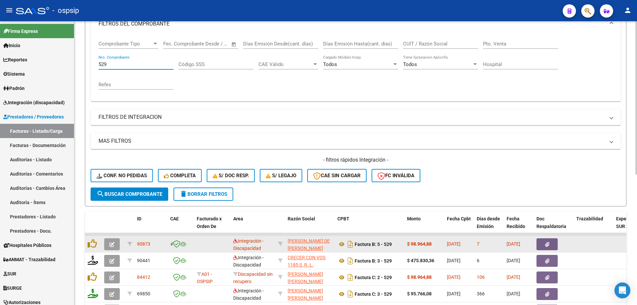
type input "529"
click at [110, 247] on icon "button" at bounding box center [112, 244] width 5 height 5
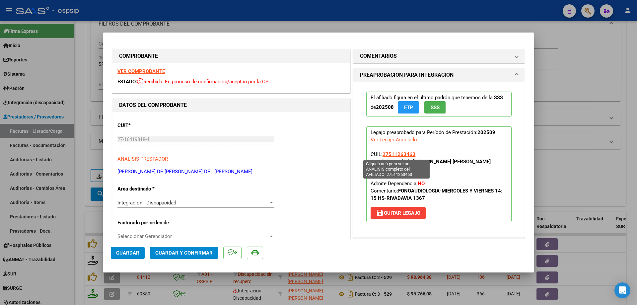
click at [400, 153] on span "27511263463" at bounding box center [399, 154] width 33 height 6
type textarea "27511263463"
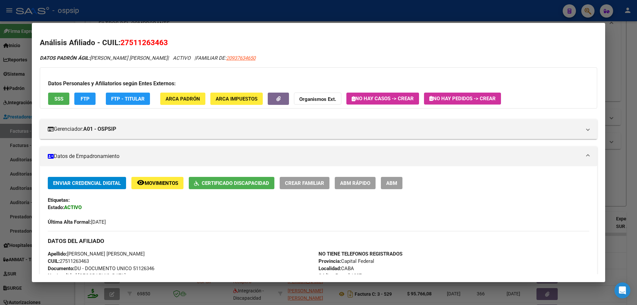
click at [626, 132] on div at bounding box center [318, 152] width 637 height 305
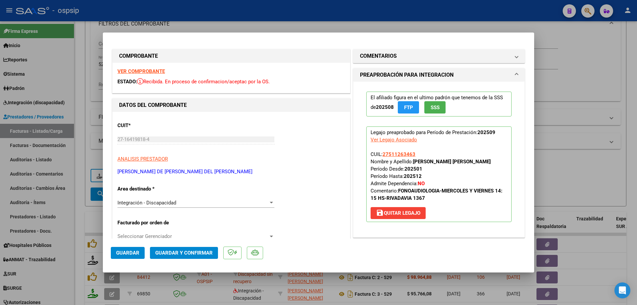
click at [431, 109] on span "SSS" at bounding box center [435, 108] width 9 height 6
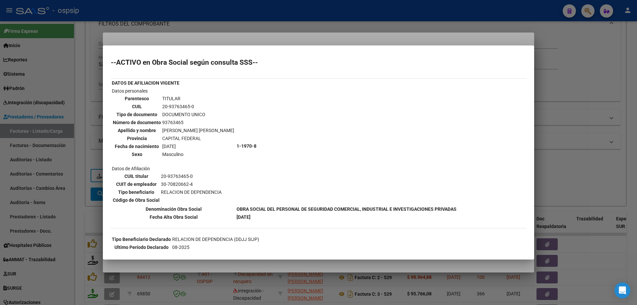
click at [551, 122] on div at bounding box center [318, 152] width 637 height 305
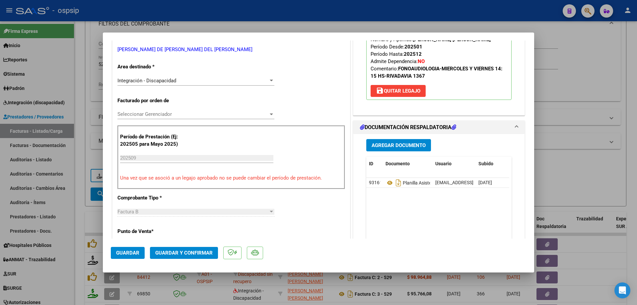
scroll to position [133, 0]
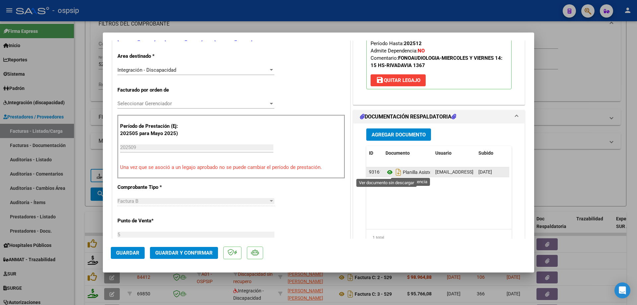
click at [386, 173] on icon at bounding box center [390, 172] width 9 height 8
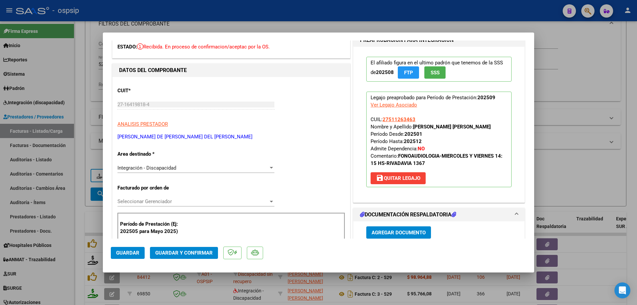
scroll to position [33, 0]
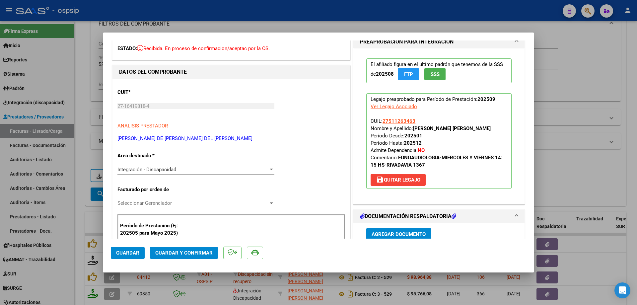
drag, startPoint x: 416, startPoint y: 121, endPoint x: 379, endPoint y: 126, distance: 36.6
click at [379, 126] on p "Legajo preaprobado para Período de Prestación: 202509 Ver Legajo Asociado CUIL:…" at bounding box center [438, 141] width 145 height 96
click at [430, 122] on p "Legajo preaprobado para Período de Prestación: 202509 Ver Legajo Asociado CUIL:…" at bounding box center [438, 141] width 145 height 96
drag, startPoint x: 422, startPoint y: 122, endPoint x: 381, endPoint y: 118, distance: 40.7
click at [381, 118] on p "Legajo preaprobado para Período de Prestación: 202509 Ver Legajo Asociado CUIL:…" at bounding box center [438, 141] width 145 height 96
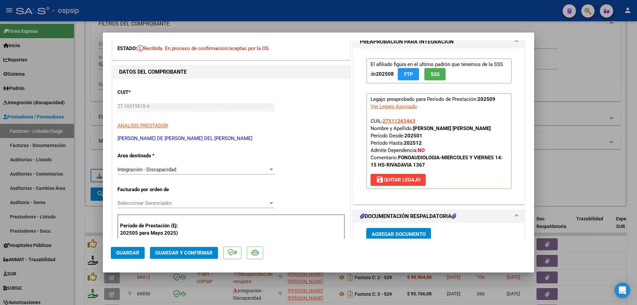
copy span "27511263463"
click at [564, 27] on div at bounding box center [318, 152] width 637 height 305
type input "$ 0,00"
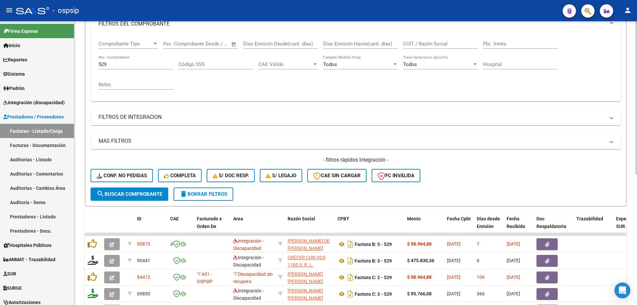
scroll to position [133, 0]
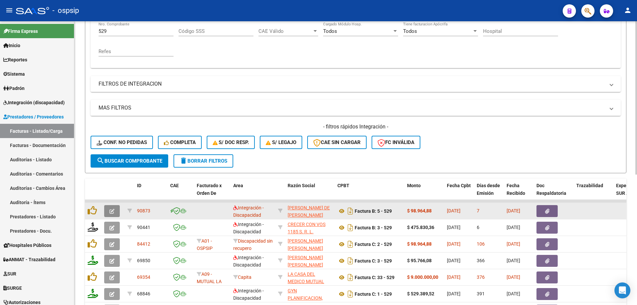
click at [116, 211] on button "button" at bounding box center [112, 211] width 16 height 12
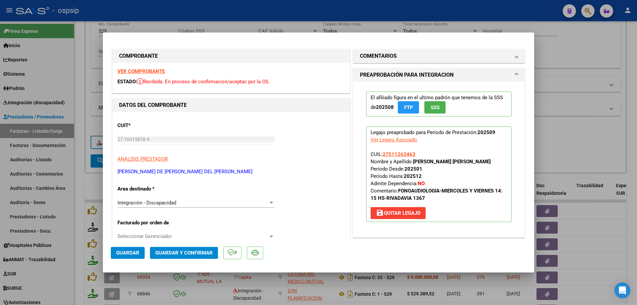
drag, startPoint x: 418, startPoint y: 155, endPoint x: 380, endPoint y: 154, distance: 37.8
click at [380, 154] on p "Legajo preaprobado para Período de Prestación: 202509 Ver Legajo Asociado CUIL:…" at bounding box center [438, 174] width 145 height 96
copy span "27511263463"
click at [187, 254] on span "Guardar y Confirmar" at bounding box center [183, 253] width 57 height 6
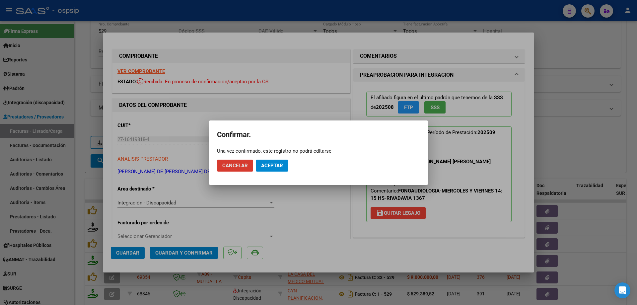
click at [272, 166] on span "Aceptar" at bounding box center [272, 166] width 22 height 6
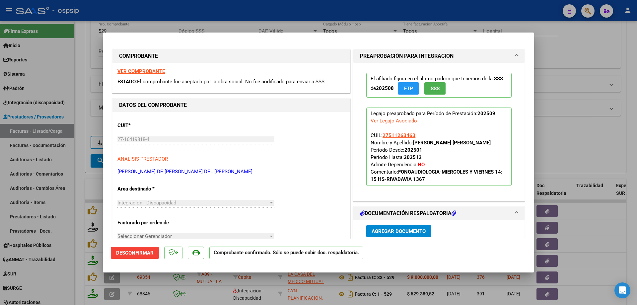
click at [555, 141] on div at bounding box center [318, 152] width 637 height 305
type input "$ 0,00"
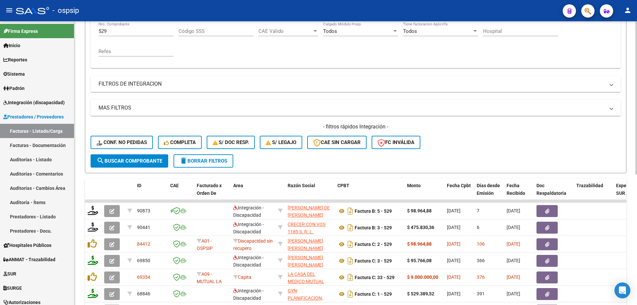
click at [123, 34] on input "529" at bounding box center [136, 31] width 75 height 6
type input "5"
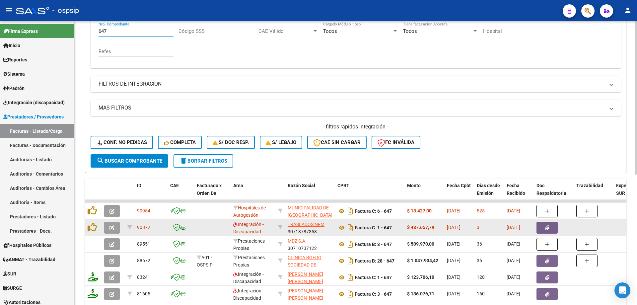
type input "647"
click at [112, 227] on icon "button" at bounding box center [112, 227] width 5 height 5
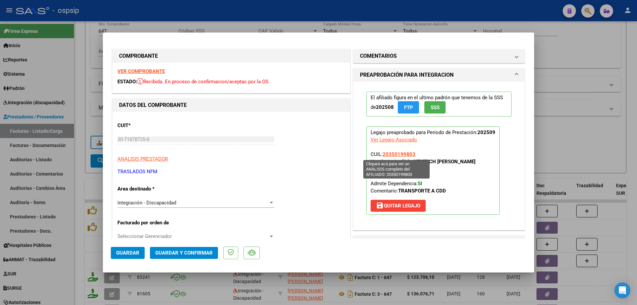
click at [403, 153] on span "20350199803" at bounding box center [399, 154] width 33 height 6
type textarea "20350199803"
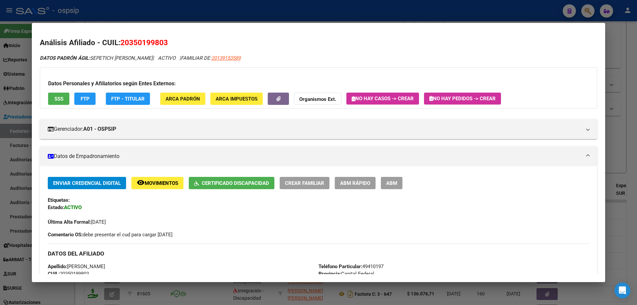
click at [229, 181] on span "Certificado Discapacidad" at bounding box center [235, 183] width 67 height 6
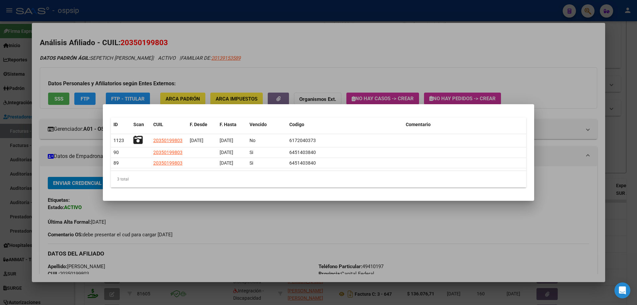
click at [547, 109] on div at bounding box center [318, 152] width 637 height 305
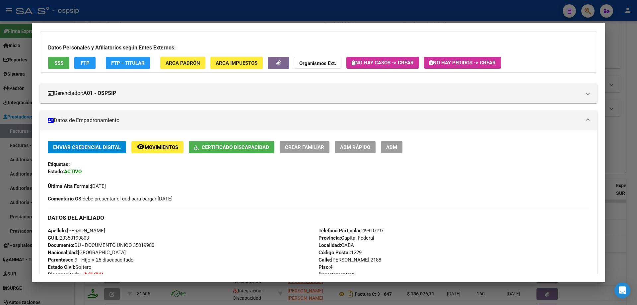
scroll to position [66, 0]
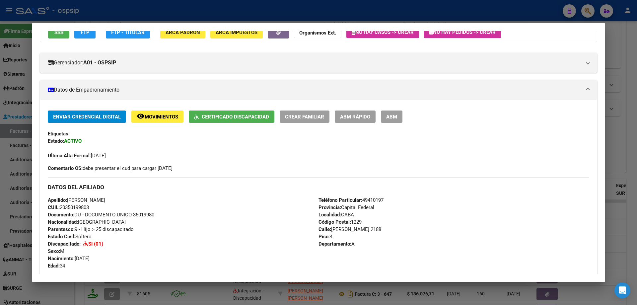
click at [625, 134] on div at bounding box center [318, 152] width 637 height 305
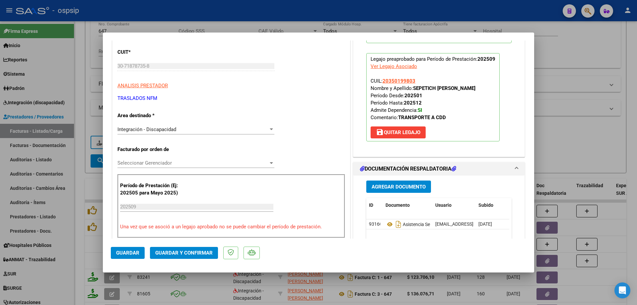
scroll to position [100, 0]
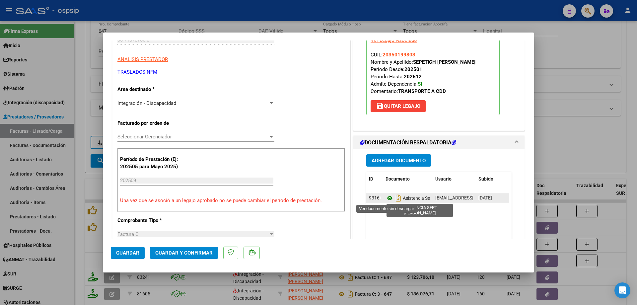
click at [388, 199] on icon at bounding box center [390, 198] width 9 height 8
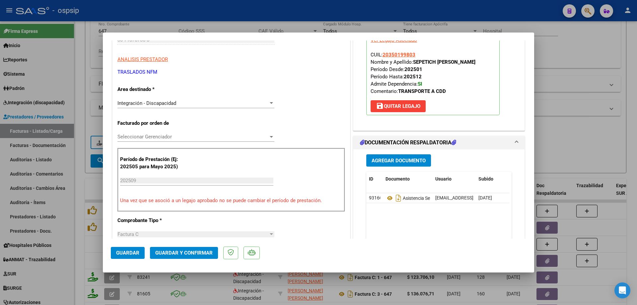
click at [192, 255] on span "Guardar y Confirmar" at bounding box center [183, 253] width 57 height 6
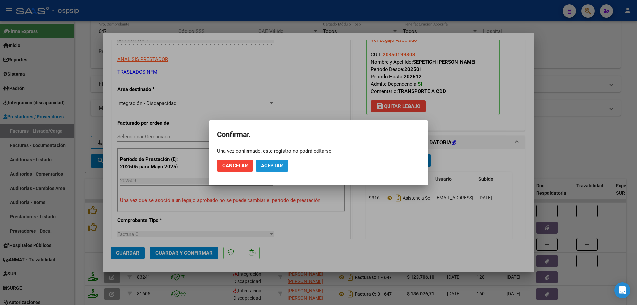
click at [281, 163] on span "Aceptar" at bounding box center [272, 166] width 22 height 6
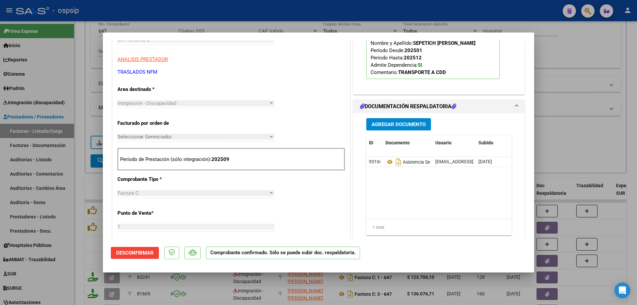
click at [563, 105] on div at bounding box center [318, 152] width 637 height 305
type input "$ 0,00"
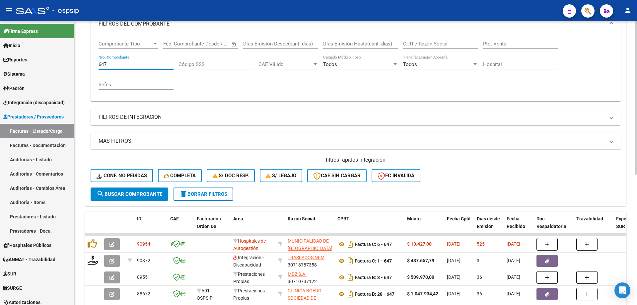
click at [138, 63] on input "647" at bounding box center [136, 64] width 75 height 6
type input "6"
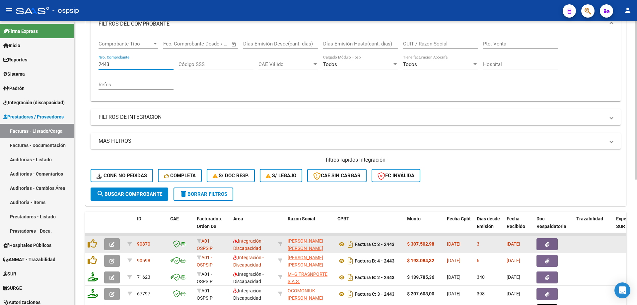
type input "2443"
click at [109, 248] on button "button" at bounding box center [112, 244] width 16 height 12
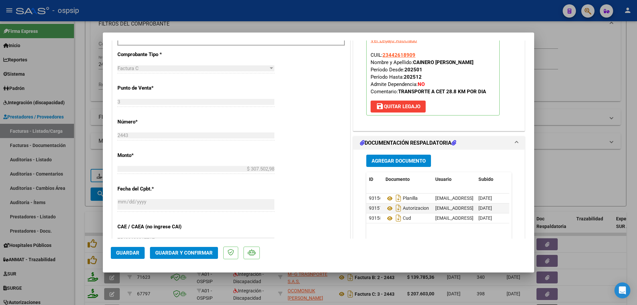
scroll to position [299, 0]
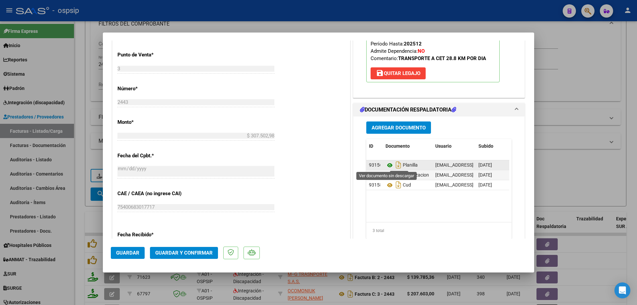
click at [388, 164] on icon at bounding box center [390, 165] width 9 height 8
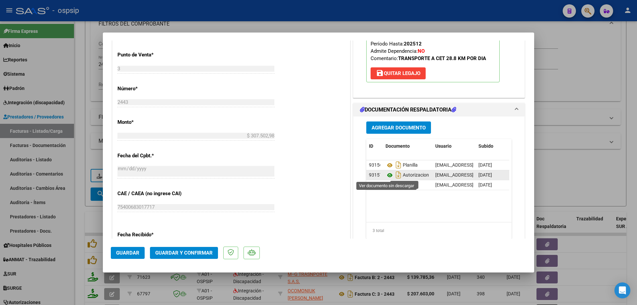
click at [387, 174] on icon at bounding box center [390, 175] width 9 height 8
click at [202, 249] on button "Guardar y Confirmar" at bounding box center [184, 253] width 68 height 12
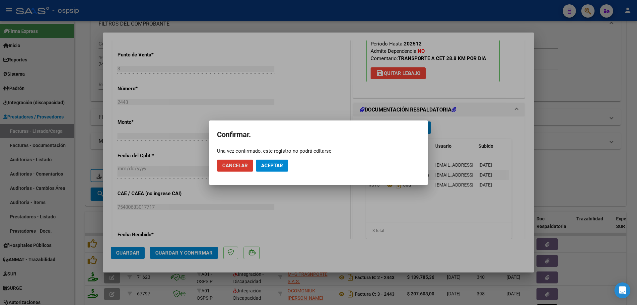
click at [275, 170] on button "Aceptar" at bounding box center [272, 166] width 33 height 12
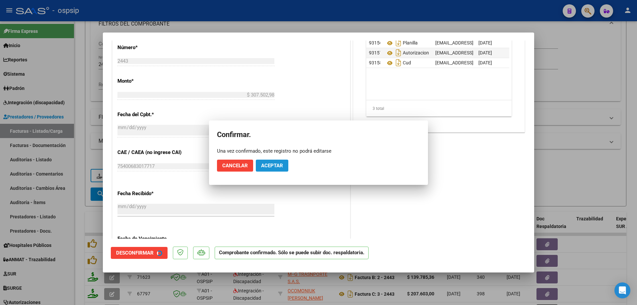
scroll to position [258, 0]
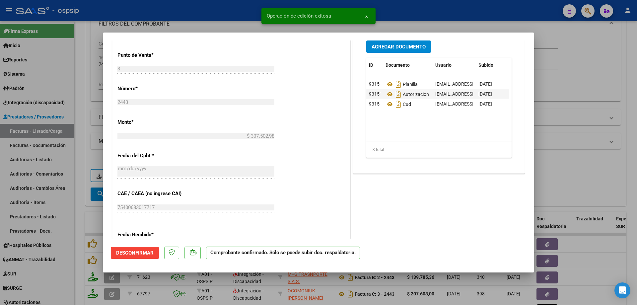
click at [599, 53] on div at bounding box center [318, 152] width 637 height 305
type input "$ 0,00"
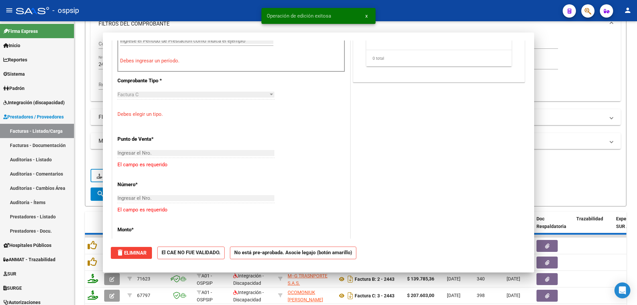
scroll to position [381, 0]
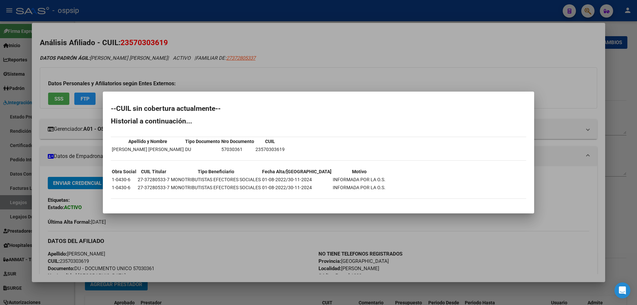
scroll to position [100, 0]
click at [631, 95] on div at bounding box center [318, 152] width 637 height 305
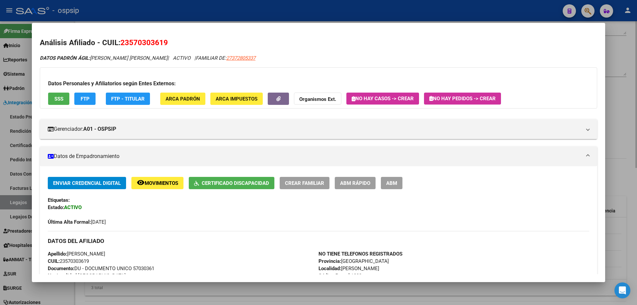
click at [631, 95] on div at bounding box center [318, 152] width 637 height 305
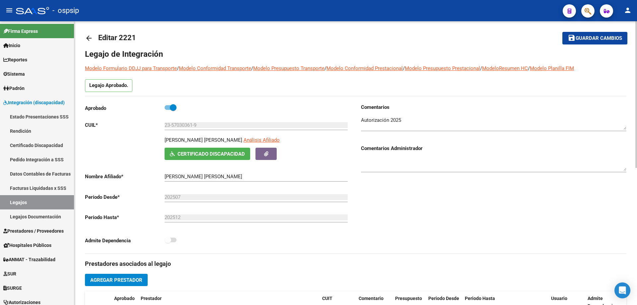
scroll to position [0, 0]
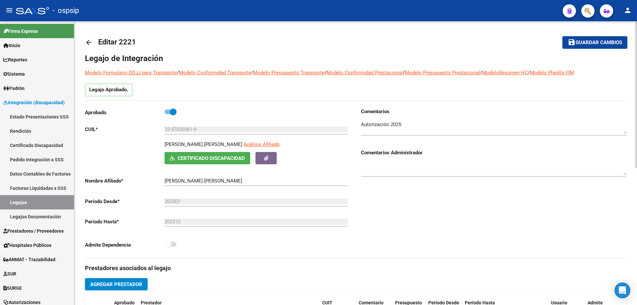
click at [91, 40] on mat-icon "arrow_back" at bounding box center [89, 43] width 8 height 8
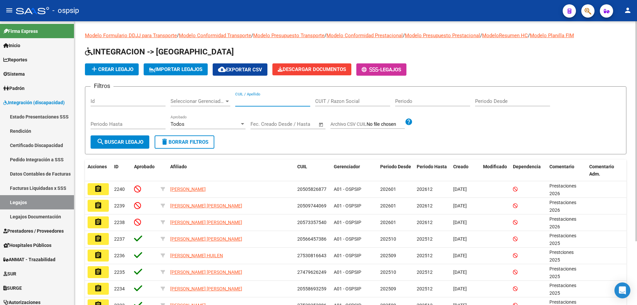
paste input "20562581953"
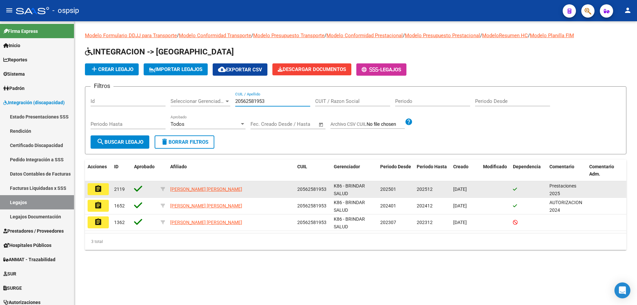
type input "20562581953"
click at [99, 188] on mat-icon "assignment" at bounding box center [98, 189] width 8 height 8
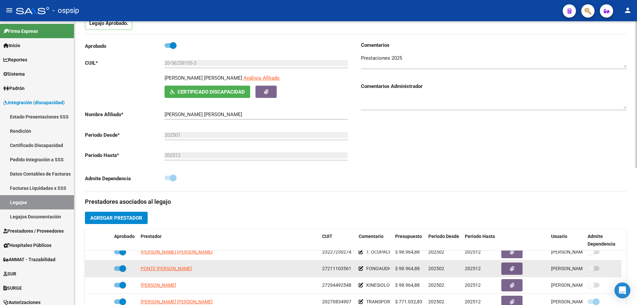
scroll to position [100, 0]
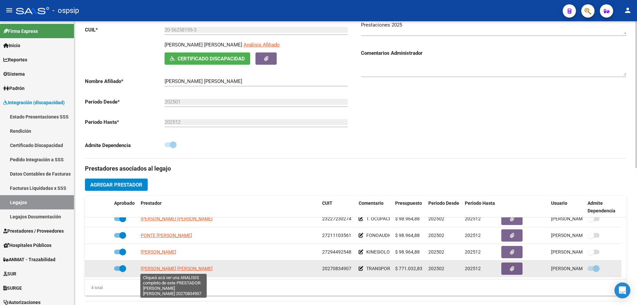
click at [191, 268] on span "DEL [PERSON_NAME] [PERSON_NAME]" at bounding box center [177, 268] width 72 height 5
type textarea "20270834907"
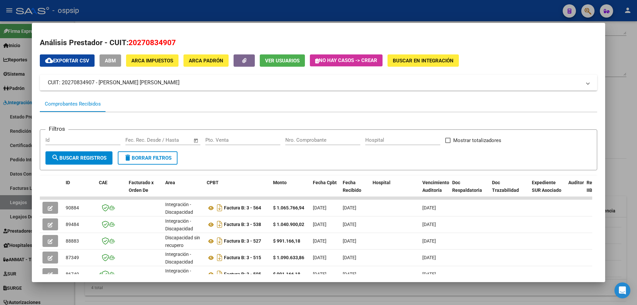
click at [637, 174] on div at bounding box center [318, 152] width 637 height 305
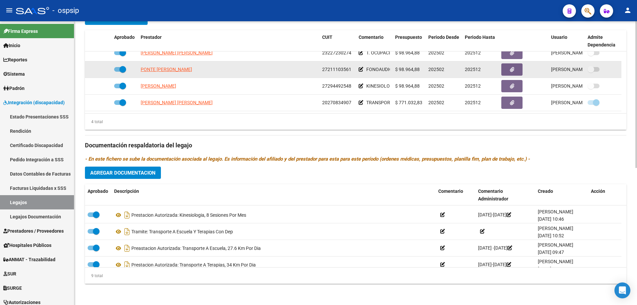
scroll to position [90, 0]
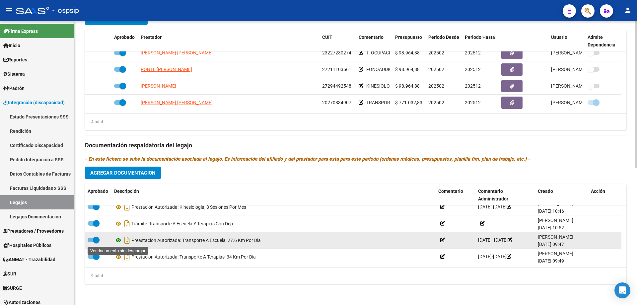
click at [119, 240] on icon at bounding box center [118, 240] width 9 height 8
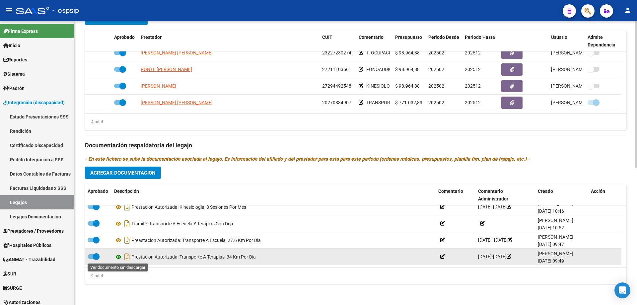
click at [119, 258] on icon at bounding box center [118, 257] width 9 height 8
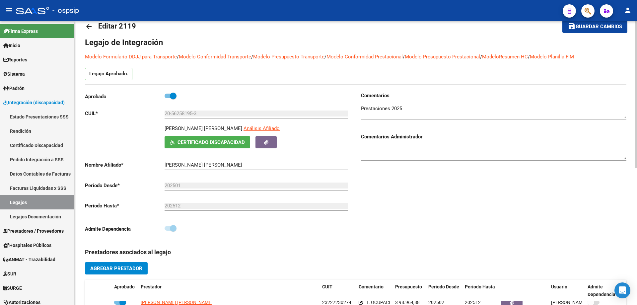
scroll to position [0, 0]
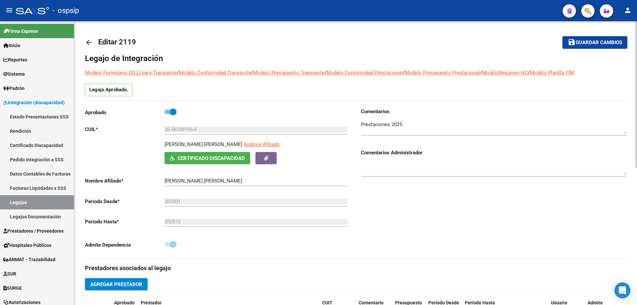
click at [90, 40] on mat-icon "arrow_back" at bounding box center [89, 43] width 8 height 8
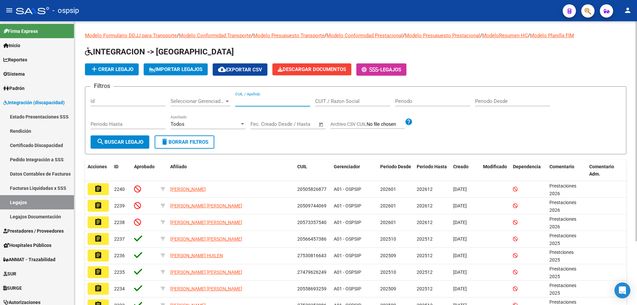
paste input "20488690214"
click at [237, 101] on input "20488690214" at bounding box center [272, 101] width 75 height 6
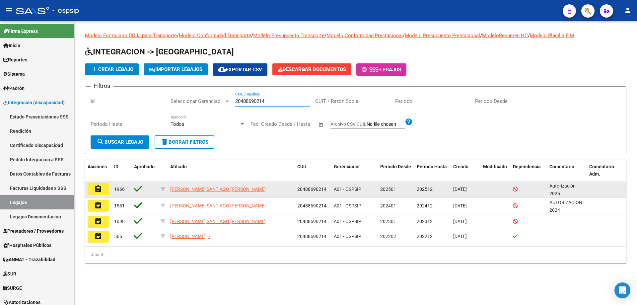
type input "20488690214"
click at [100, 185] on mat-icon "assignment" at bounding box center [98, 189] width 8 height 8
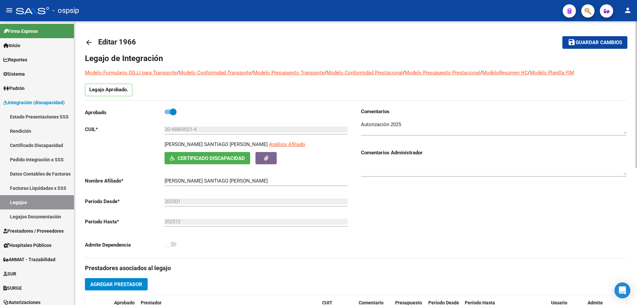
click at [87, 41] on mat-icon "arrow_back" at bounding box center [89, 43] width 8 height 8
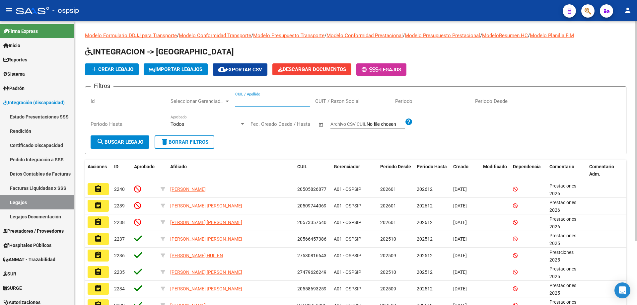
paste input "27567567708"
click at [236, 100] on input "27567567708" at bounding box center [272, 101] width 75 height 6
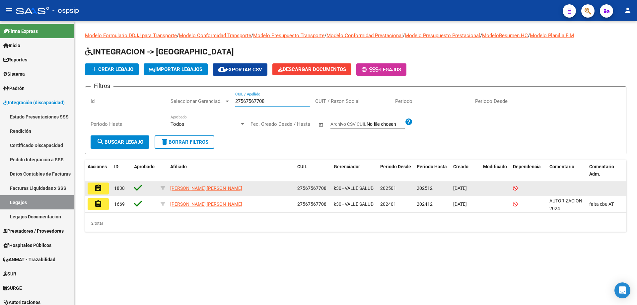
type input "27567567708"
click at [102, 188] on button "assignment" at bounding box center [98, 189] width 21 height 12
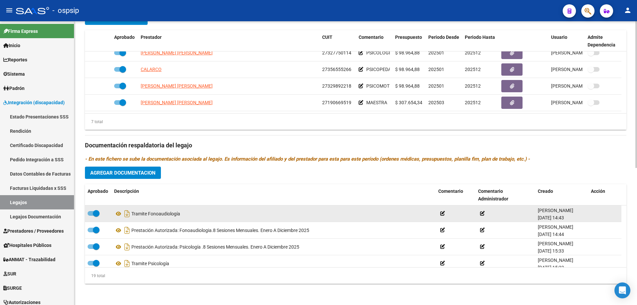
scroll to position [33, 0]
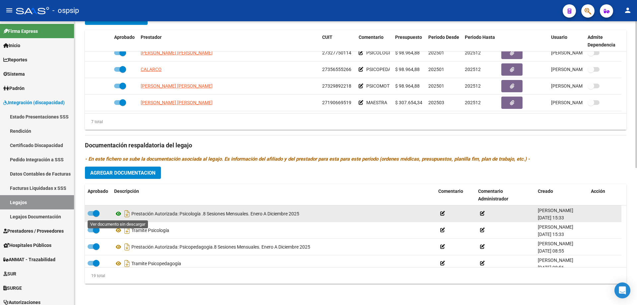
click at [117, 213] on icon at bounding box center [118, 214] width 9 height 8
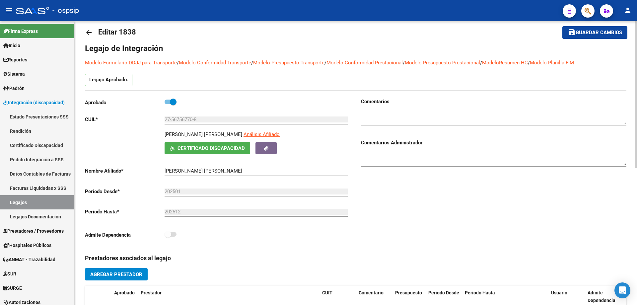
scroll to position [0, 0]
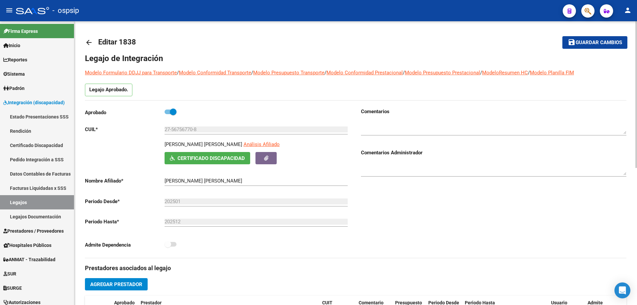
click at [89, 41] on mat-icon "arrow_back" at bounding box center [89, 43] width 8 height 8
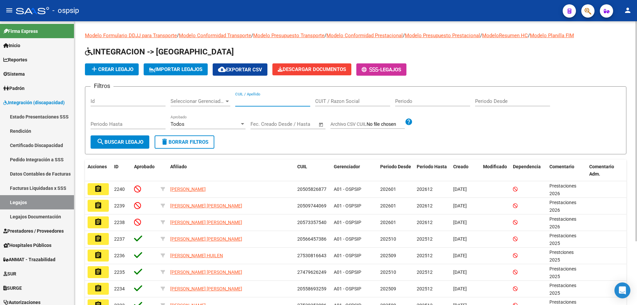
paste input "20560741066"
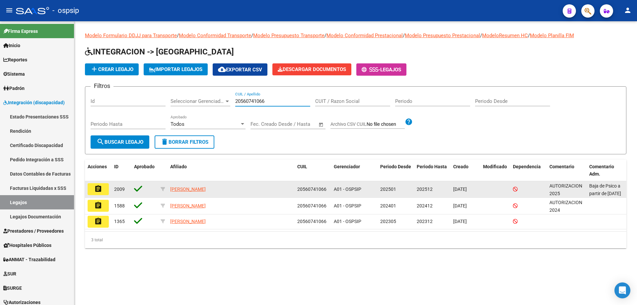
type input "20560741066"
click at [99, 188] on mat-icon "assignment" at bounding box center [98, 189] width 8 height 8
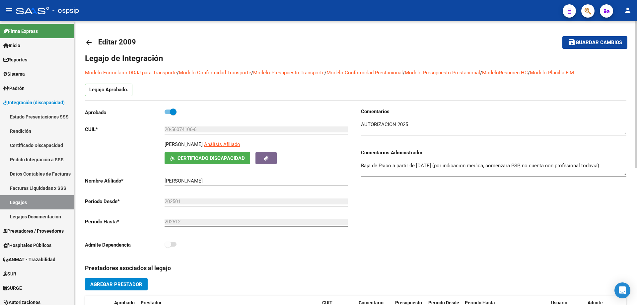
click at [87, 41] on mat-icon "arrow_back" at bounding box center [89, 43] width 8 height 8
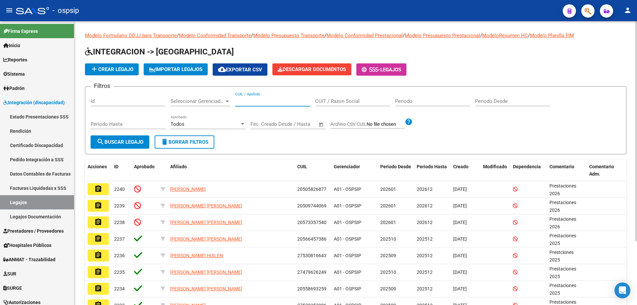
paste input "27443001153"
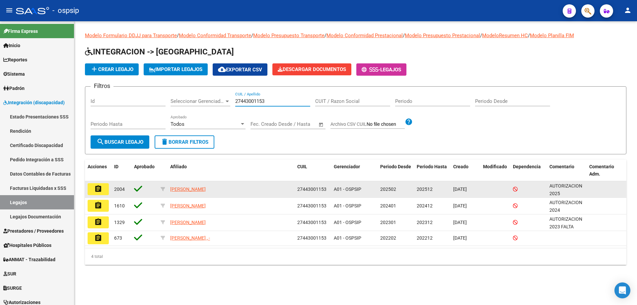
type input "27443001153"
click at [100, 190] on mat-icon "assignment" at bounding box center [98, 189] width 8 height 8
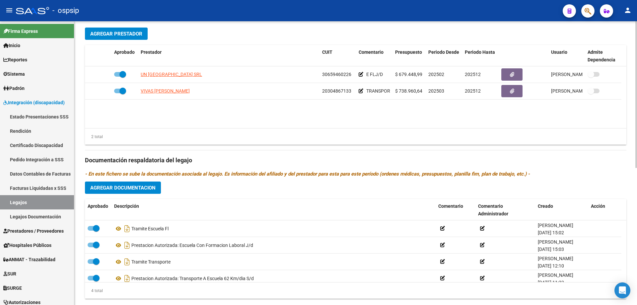
scroll to position [266, 0]
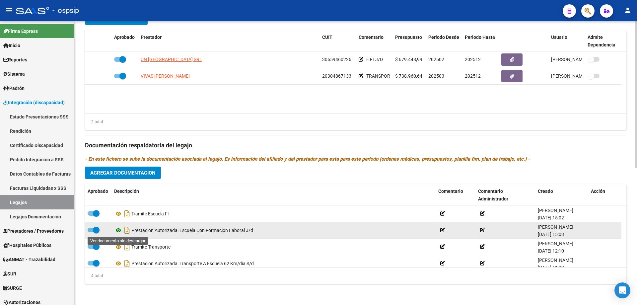
click at [118, 231] on icon at bounding box center [118, 230] width 9 height 8
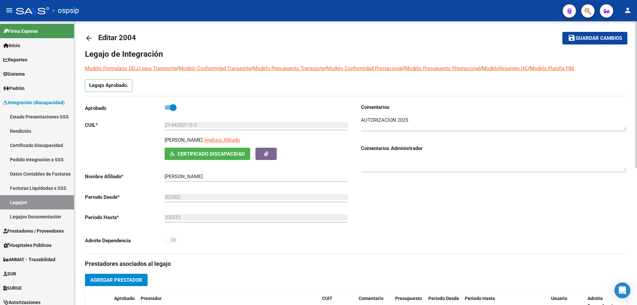
scroll to position [0, 0]
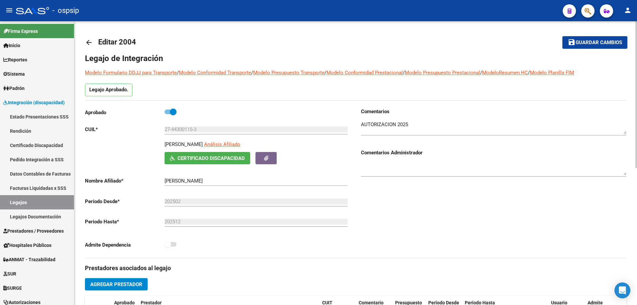
click at [92, 42] on mat-icon "arrow_back" at bounding box center [89, 43] width 8 height 8
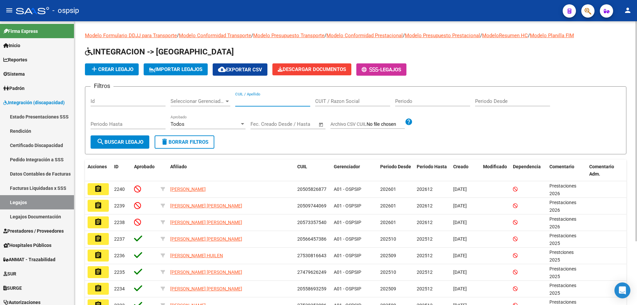
drag, startPoint x: 237, startPoint y: 105, endPoint x: 247, endPoint y: 101, distance: 10.2
click at [243, 99] on input "CUIL / Apellido" at bounding box center [272, 101] width 75 height 6
paste input "20524446902"
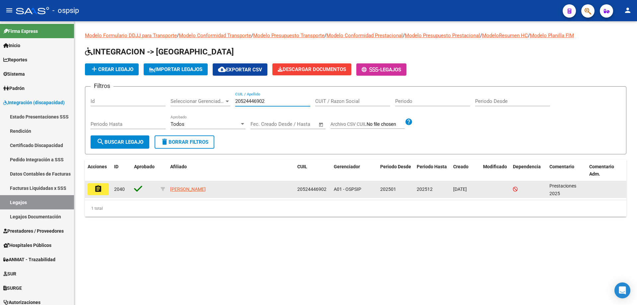
type input "20524446902"
click at [102, 190] on mat-icon "assignment" at bounding box center [98, 189] width 8 height 8
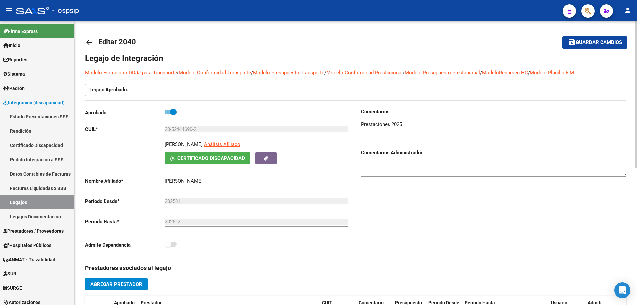
click at [90, 39] on mat-icon "arrow_back" at bounding box center [89, 43] width 8 height 8
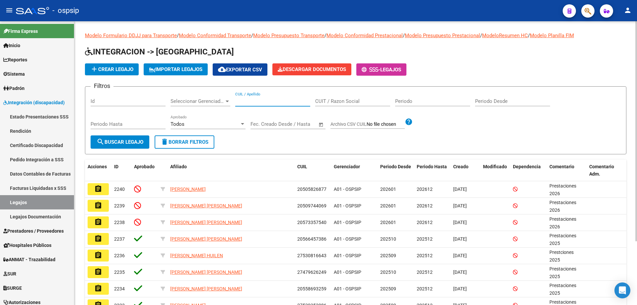
paste input "27511263463"
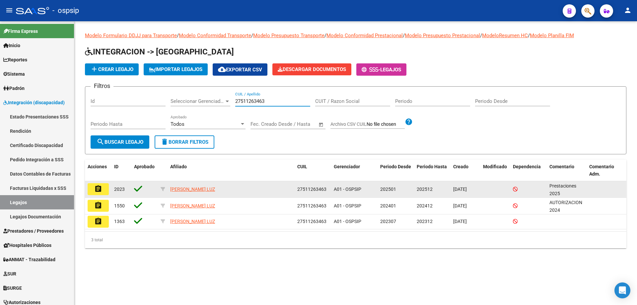
type input "27511263463"
click at [92, 186] on button "assignment" at bounding box center [98, 189] width 21 height 12
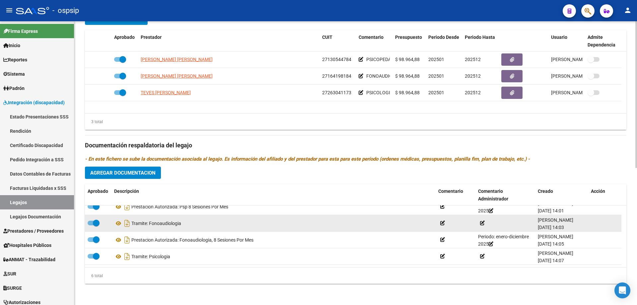
scroll to position [33, 0]
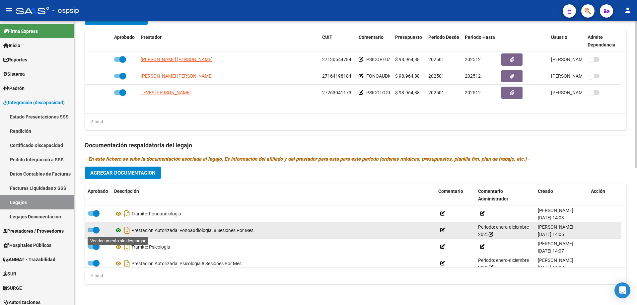
click at [122, 231] on icon at bounding box center [118, 230] width 9 height 8
